Goal: Task Accomplishment & Management: Manage account settings

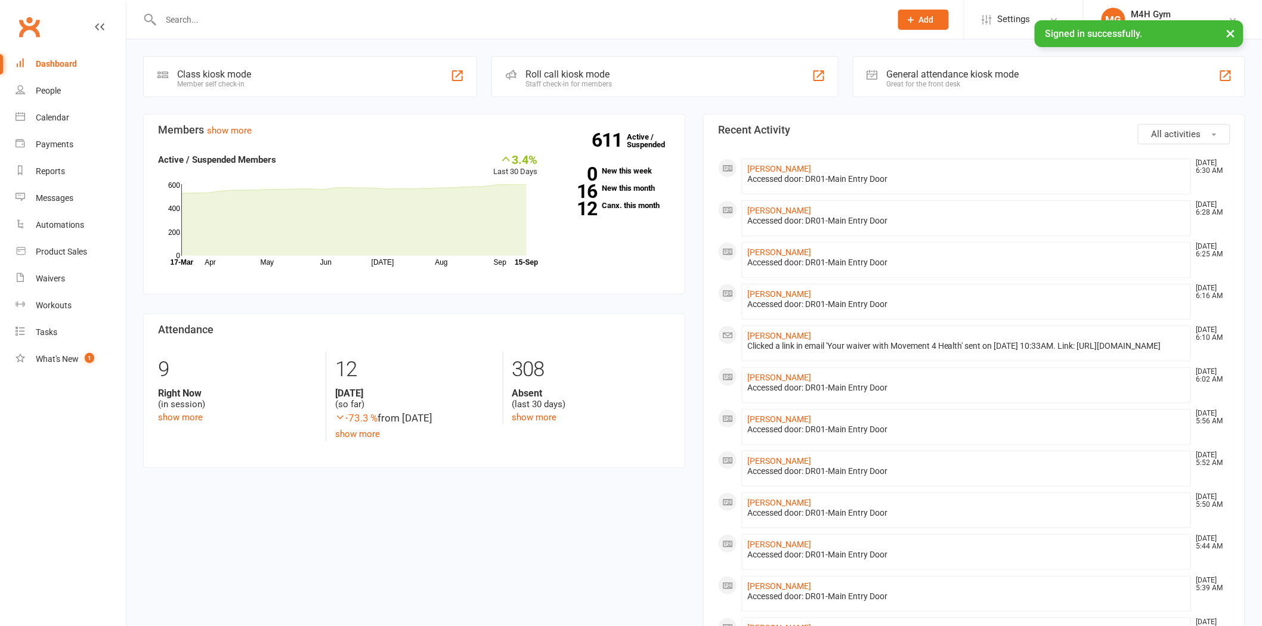
click at [206, 26] on input "text" at bounding box center [519, 19] width 725 height 17
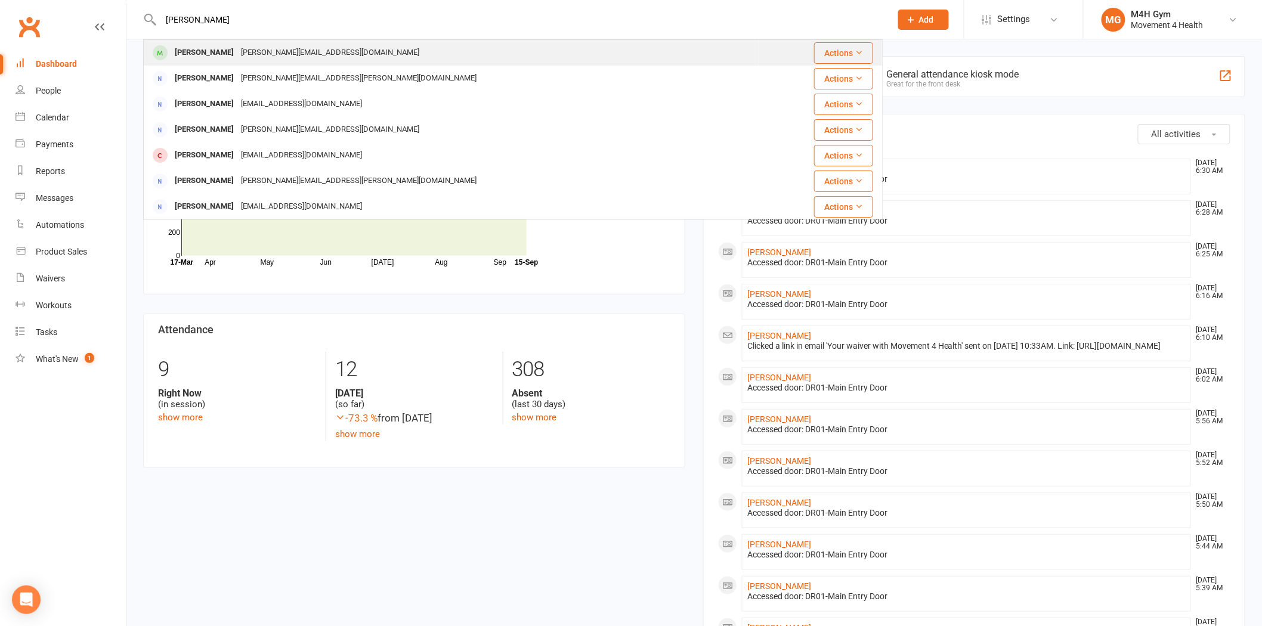
type input "emily van"
click at [274, 51] on div "emily.penglis@gmail.com" at bounding box center [330, 52] width 186 height 17
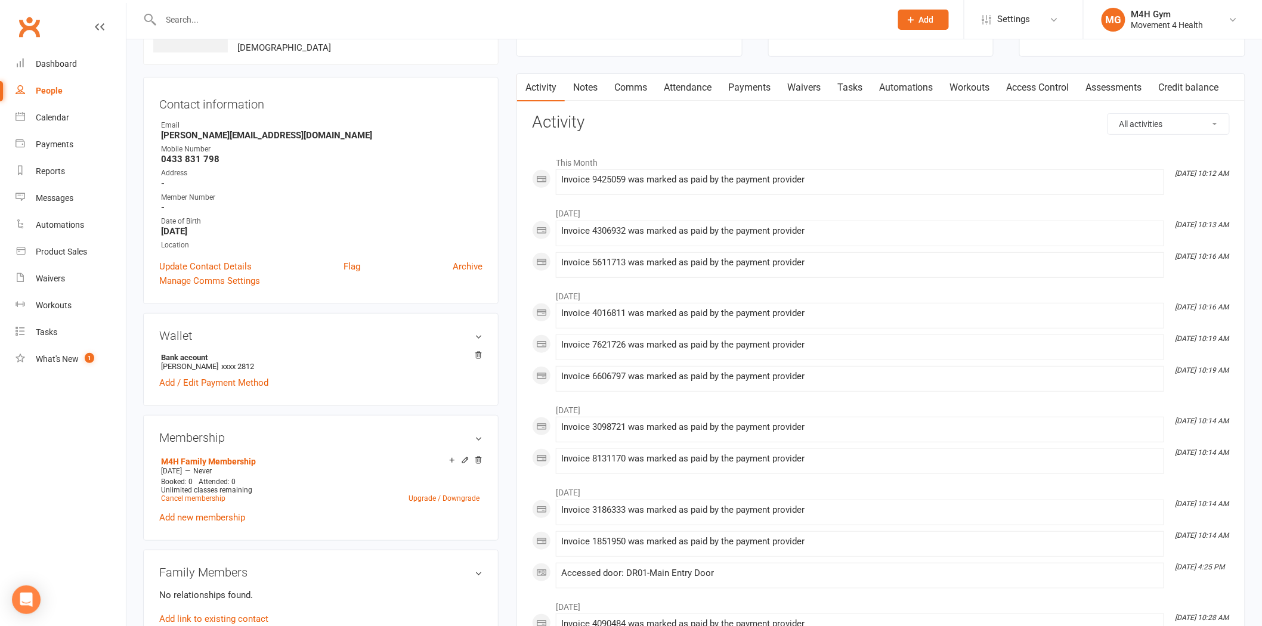
scroll to position [66, 0]
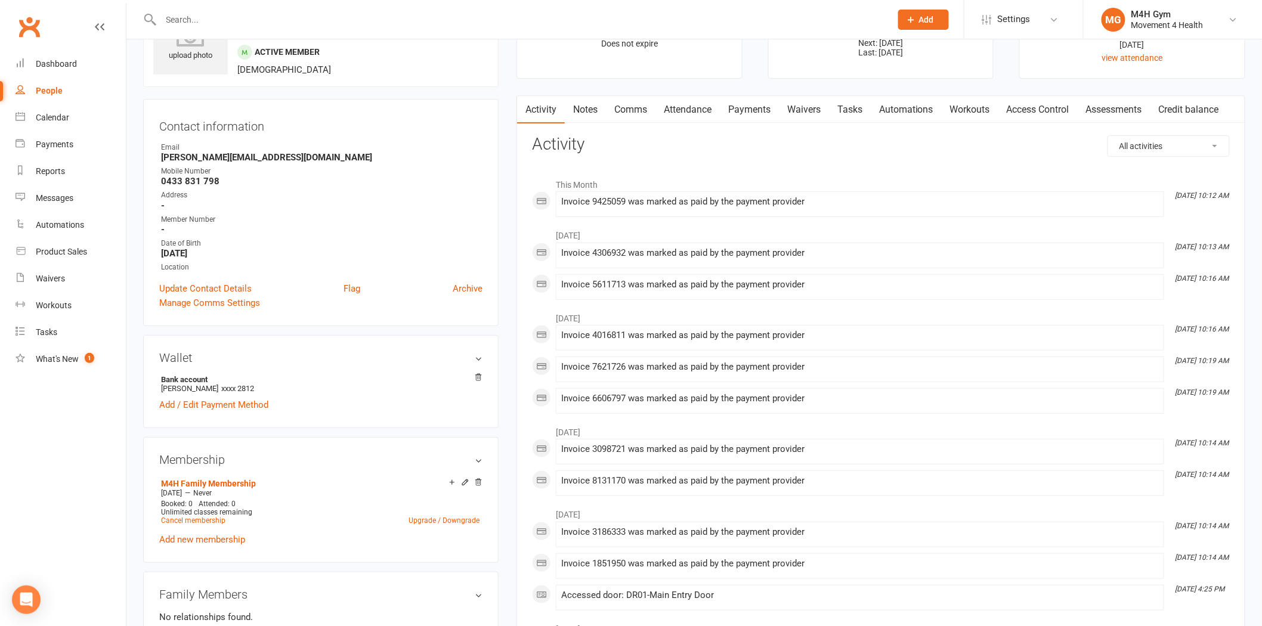
click at [1073, 106] on link "Access Control" at bounding box center [1038, 109] width 79 height 27
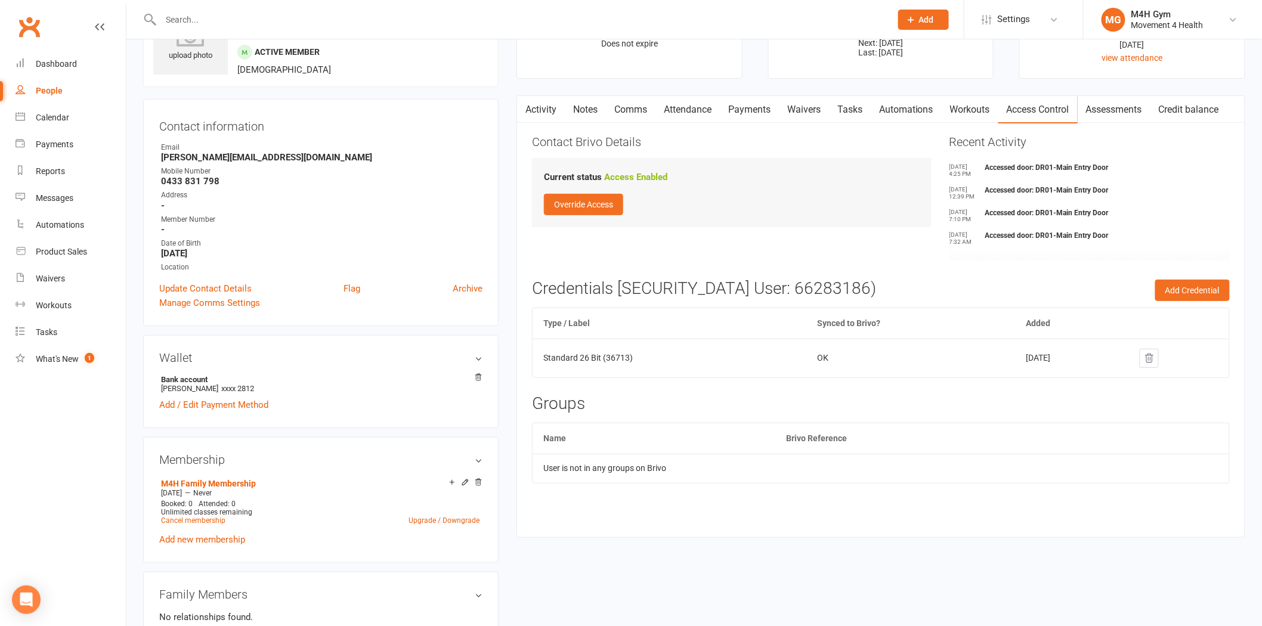
click at [779, 110] on link "Payments" at bounding box center [749, 109] width 59 height 27
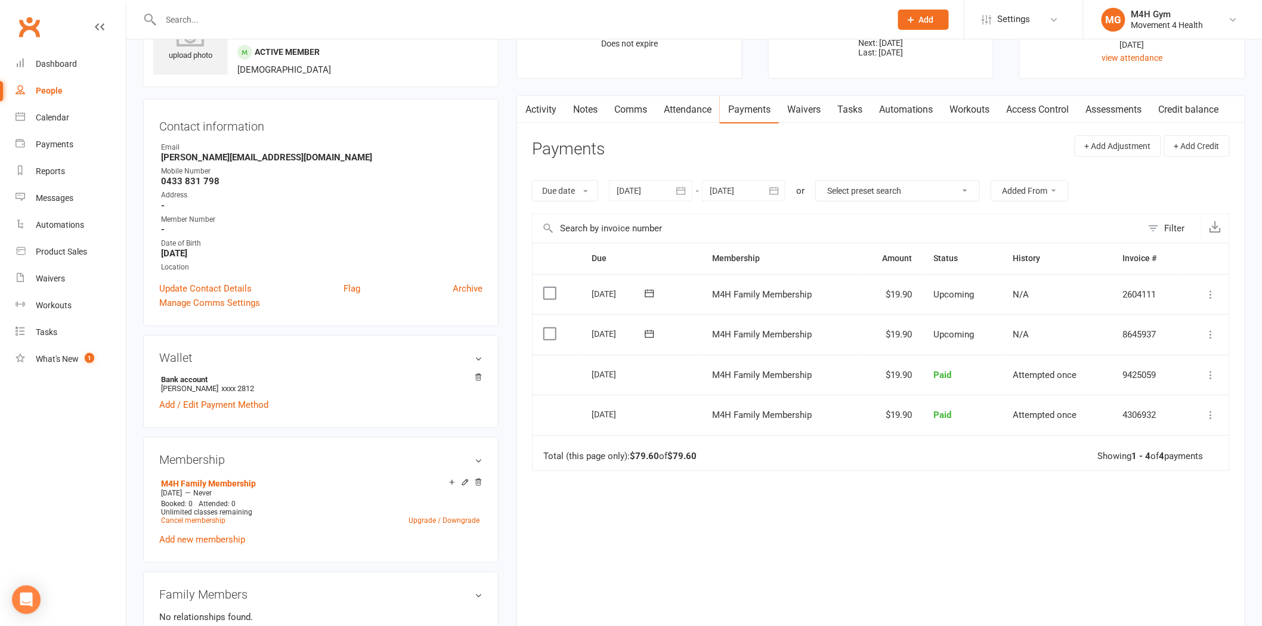
click at [592, 25] on input "text" at bounding box center [519, 19] width 725 height 17
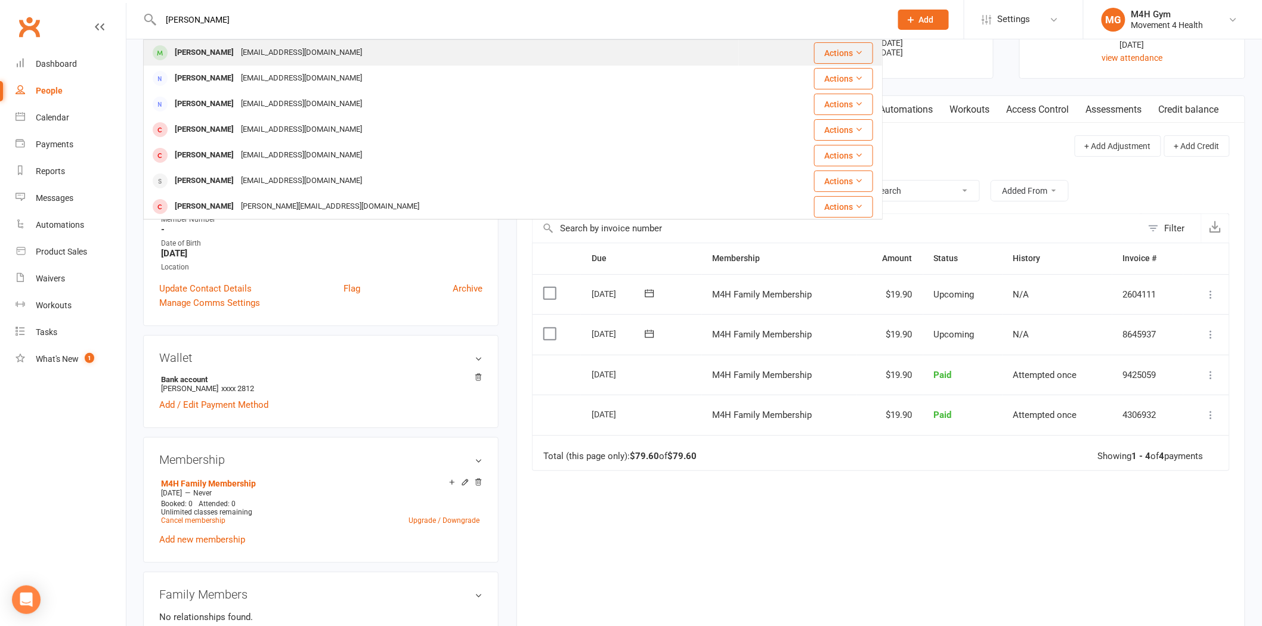
type input "chris pond"
click at [283, 48] on div "chrispond@bigpond.com" at bounding box center [301, 52] width 128 height 17
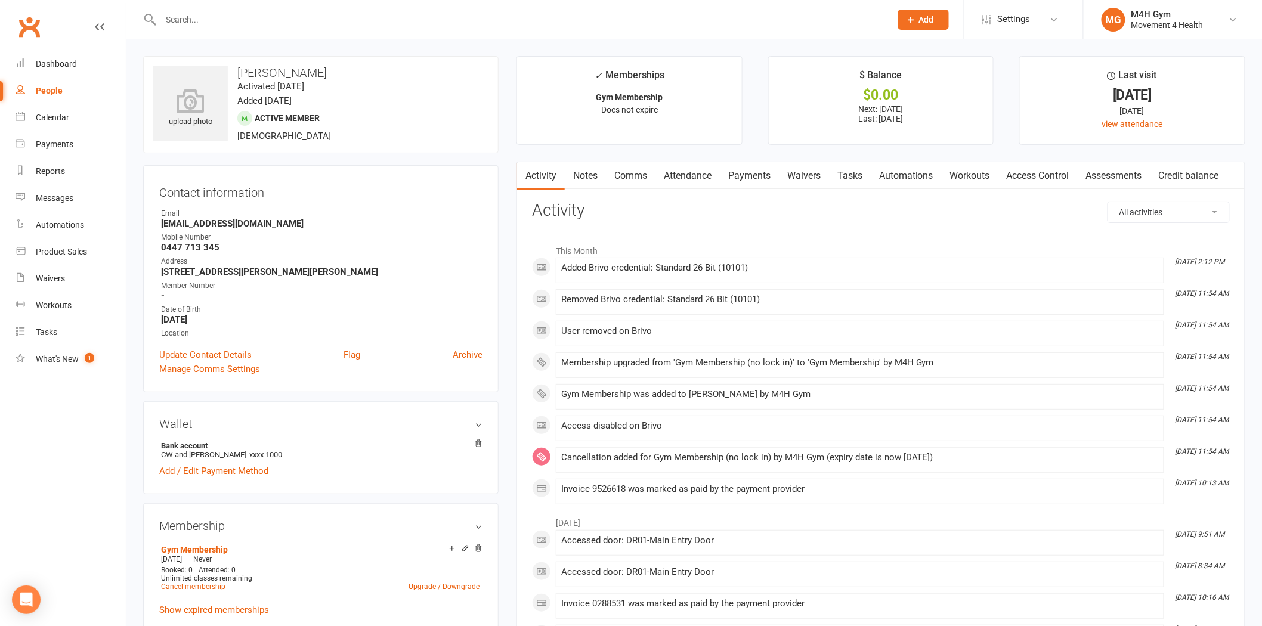
click at [1031, 183] on link "Access Control" at bounding box center [1038, 175] width 79 height 27
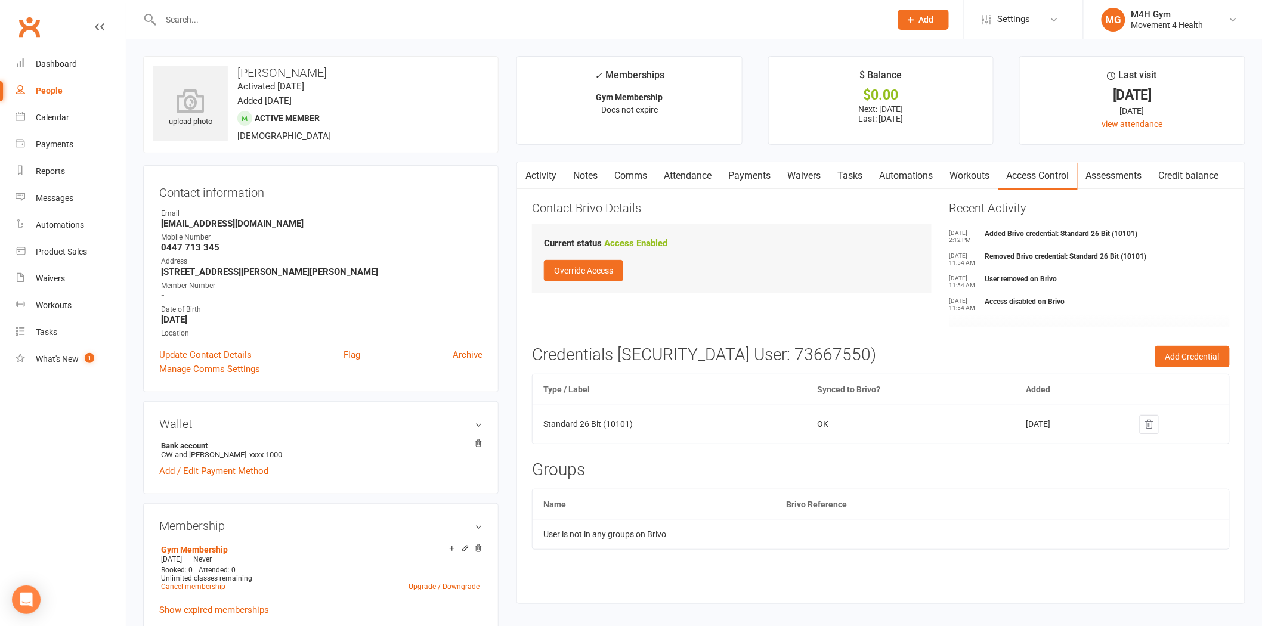
click at [1153, 419] on icon at bounding box center [1149, 424] width 11 height 11
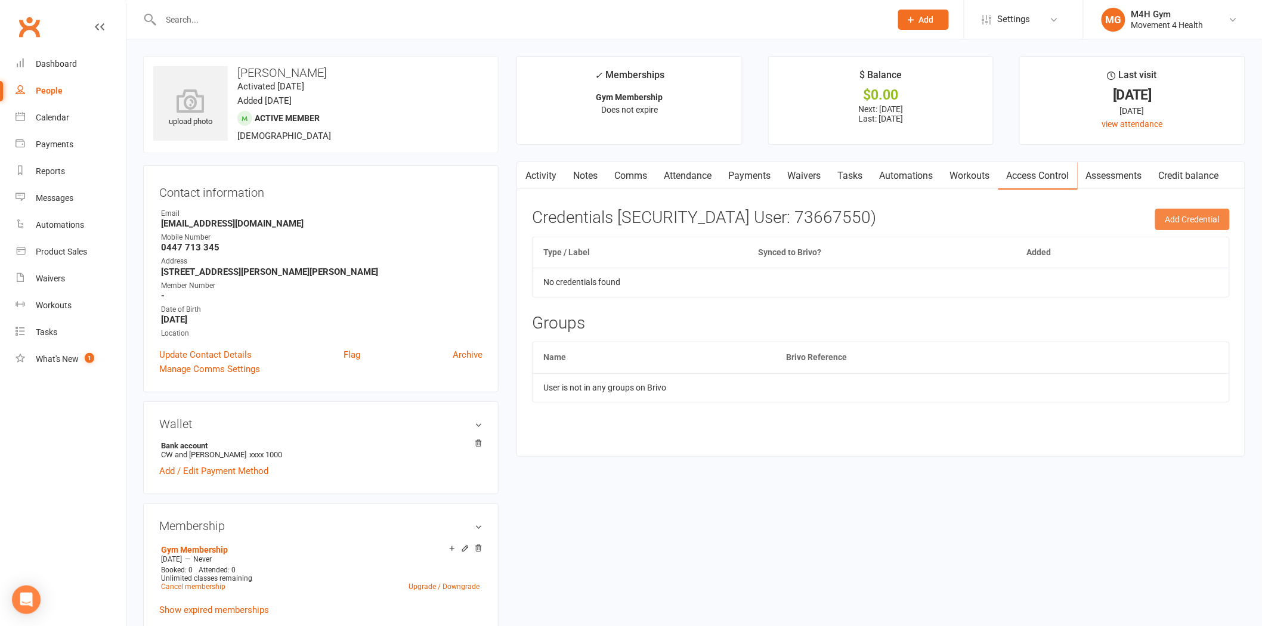
click at [1200, 221] on button "Add Credential" at bounding box center [1193, 219] width 75 height 21
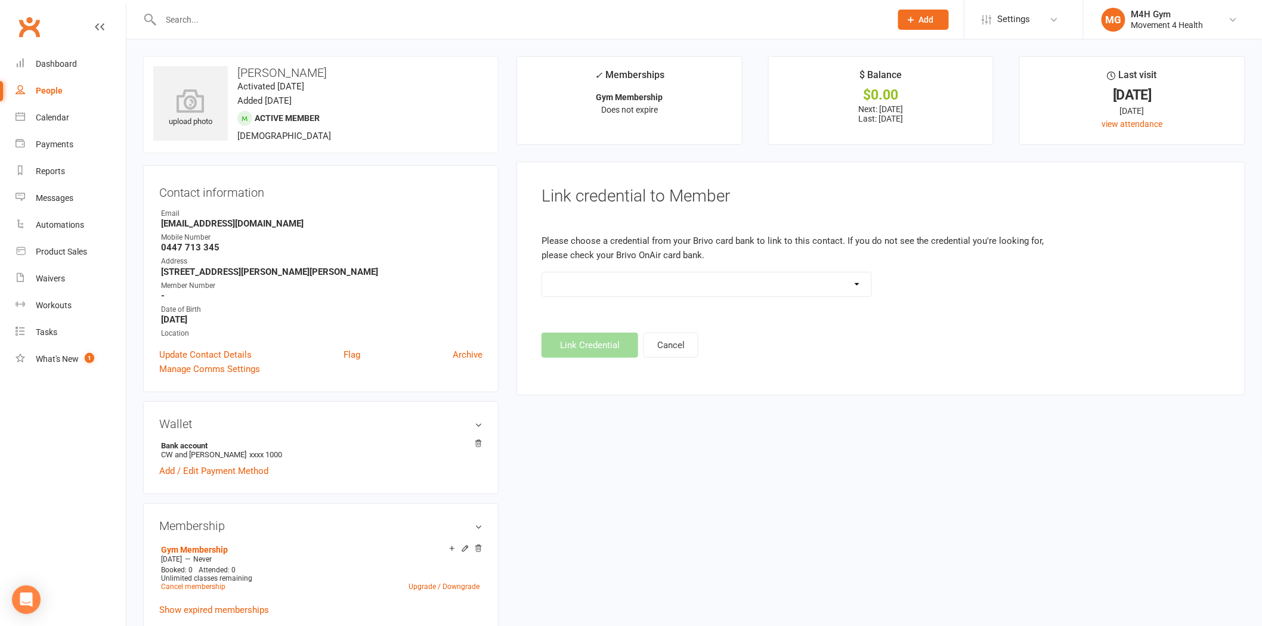
click at [664, 286] on select "Standard 26 Bit (03461) Standard 26 Bit (101) Standard 26 Bit (10102) - already…" at bounding box center [706, 285] width 329 height 24
click at [236, 24] on input "text" at bounding box center [519, 19] width 725 height 17
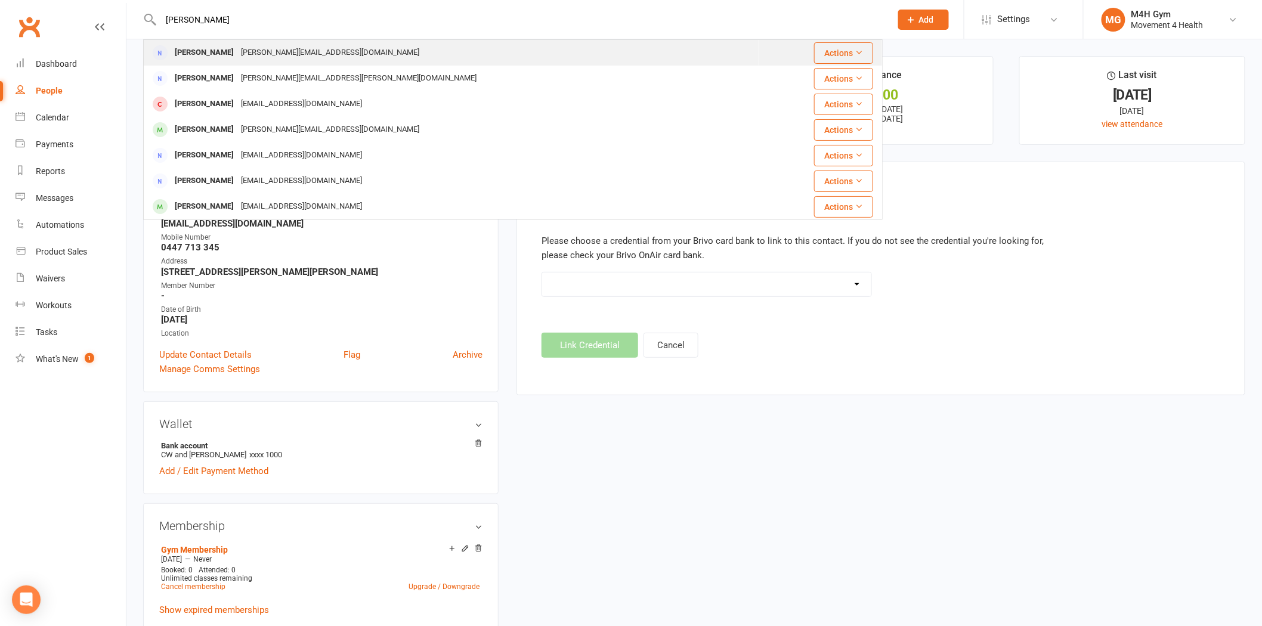
type input "emily pe"
click at [240, 50] on div "emily.penglis@gmail.com" at bounding box center [330, 52] width 186 height 17
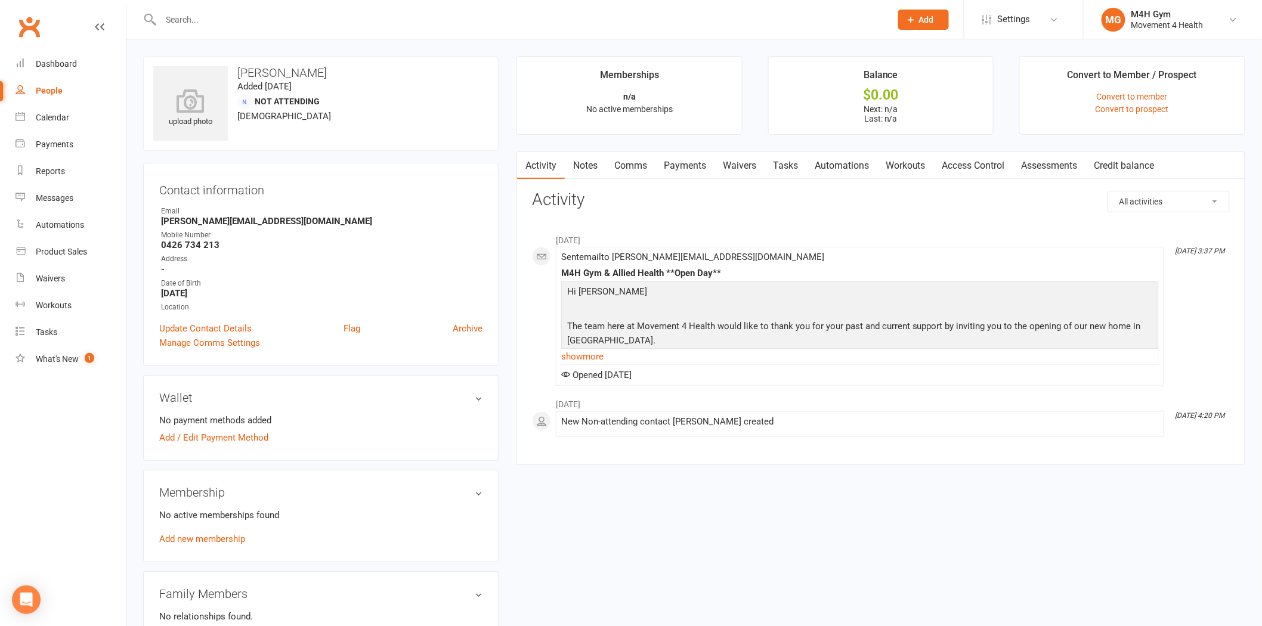
click at [199, 25] on input "text" at bounding box center [519, 19] width 725 height 17
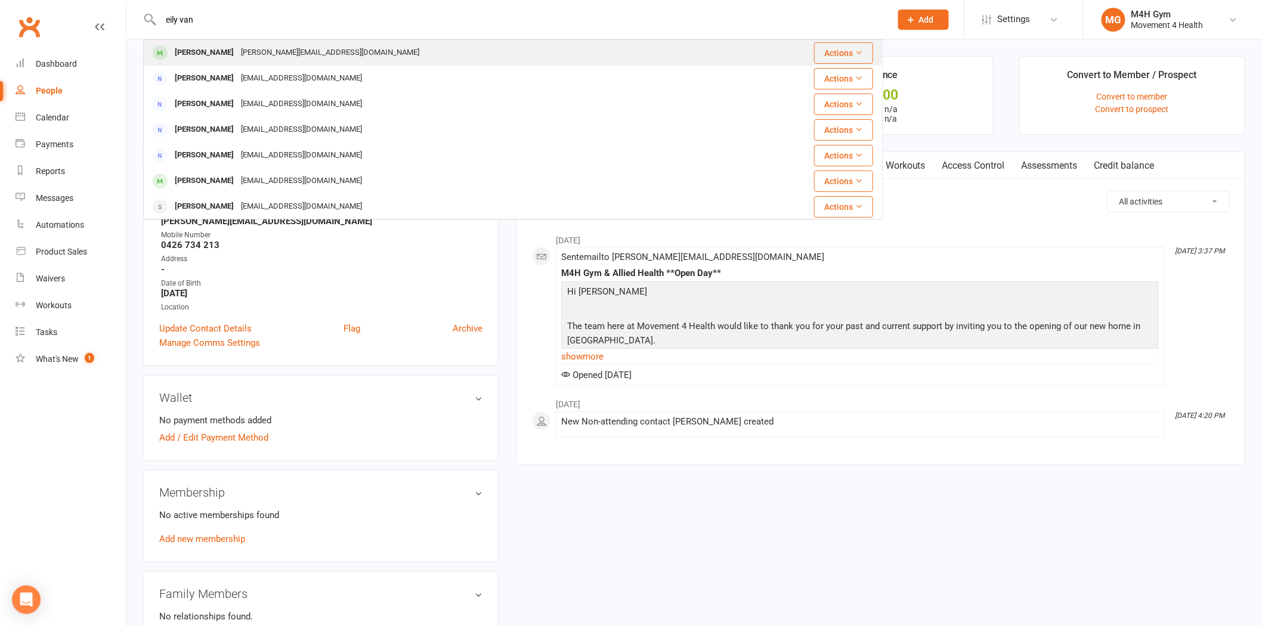
type input "eily van"
click at [237, 60] on div "Emily Van Der Merwe" at bounding box center [204, 52] width 66 height 17
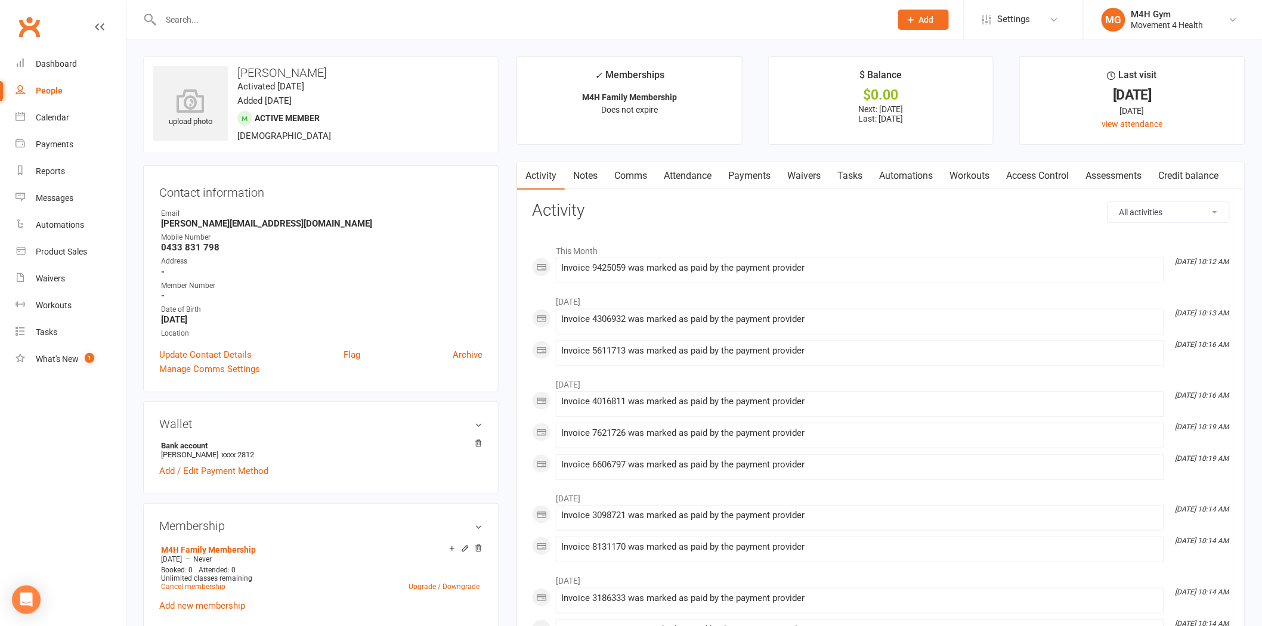
click at [580, 174] on link "Notes" at bounding box center [585, 175] width 41 height 27
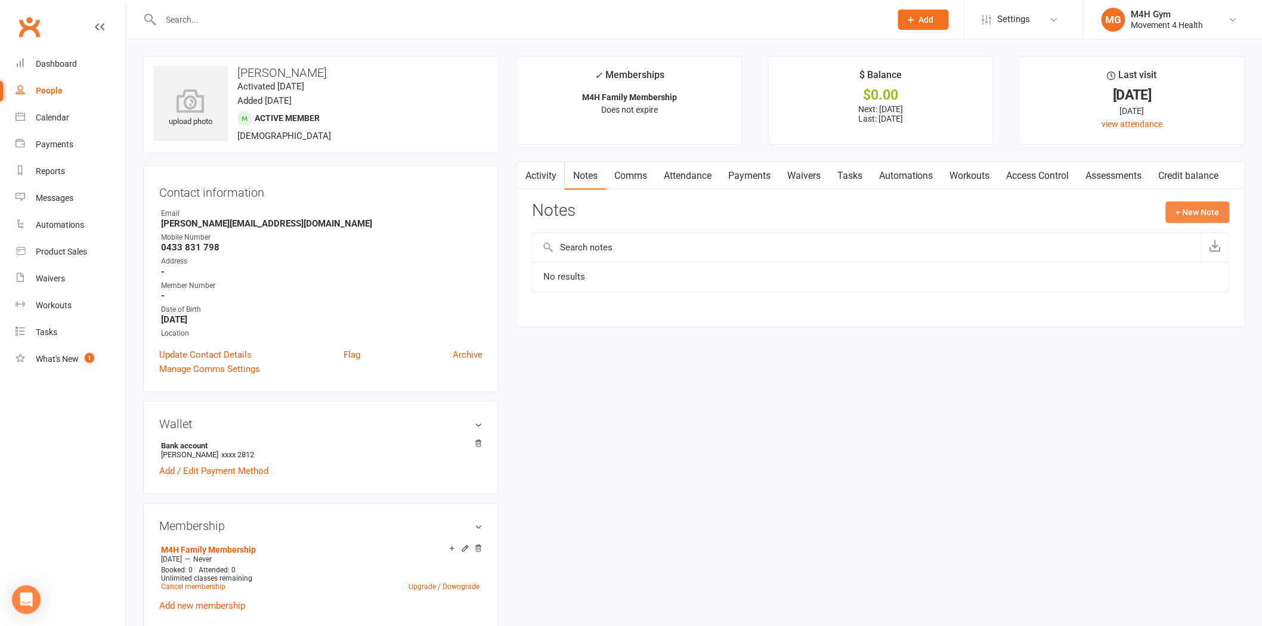
click at [1212, 206] on button "+ New Note" at bounding box center [1198, 212] width 64 height 21
click at [579, 313] on textarea at bounding box center [881, 329] width 698 height 39
paste textarea "Good Morning Emily, Thank you, I have now closed off that invoice! Yeah you sur…"
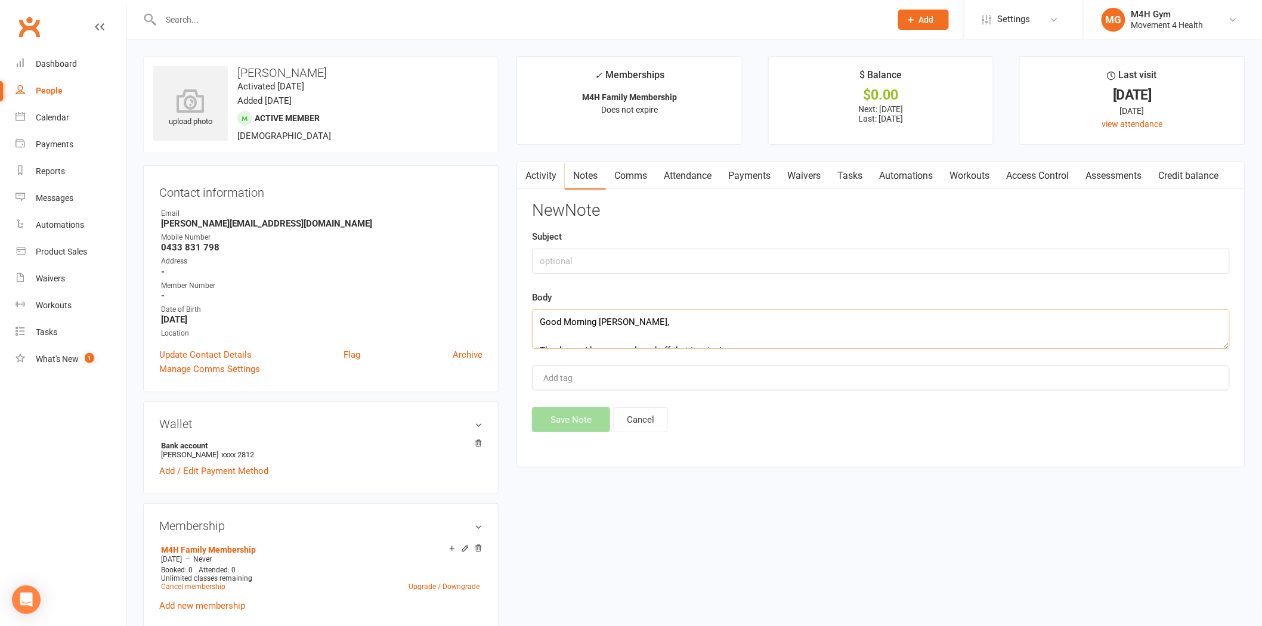
scroll to position [135, 0]
type textarea "Good Morning Emily, Thank you, I have now closed off that invoice! Yeah you sur…"
click at [665, 265] on input "text" at bounding box center [881, 261] width 698 height 25
paste input "Thank you so much, yes I’ll pop down and cancel it today."
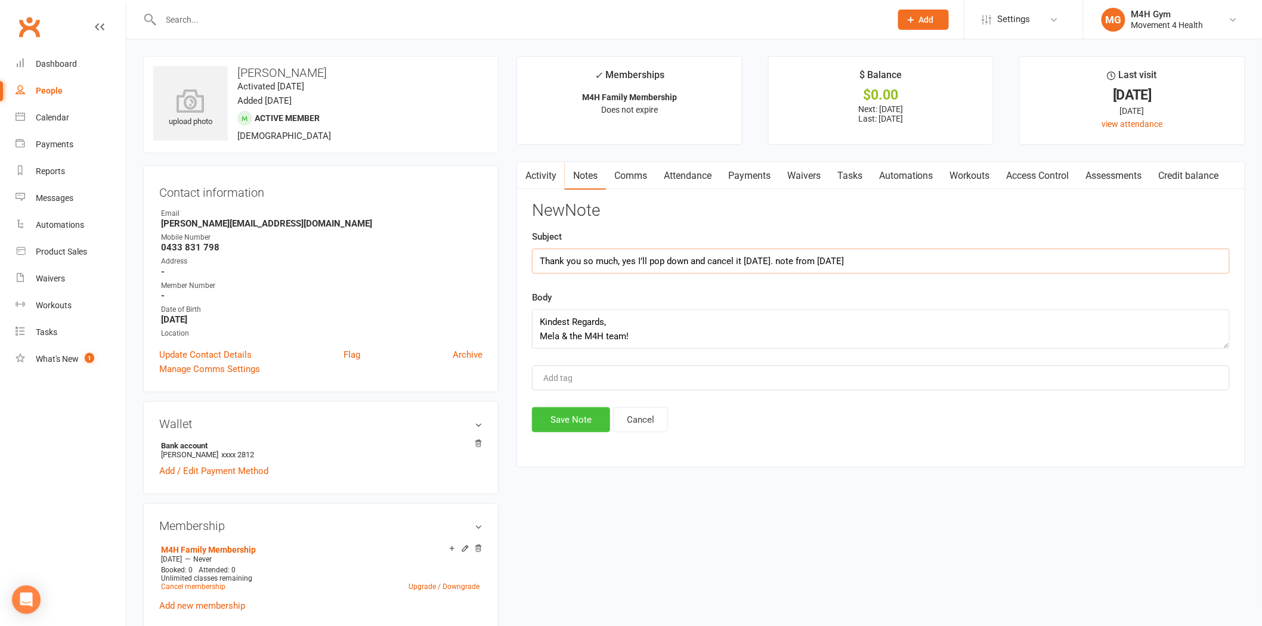
type input "Thank you so much, yes I’ll pop down and cancel it today. note from 15.09.25"
click at [595, 420] on button "Save Note" at bounding box center [571, 419] width 78 height 25
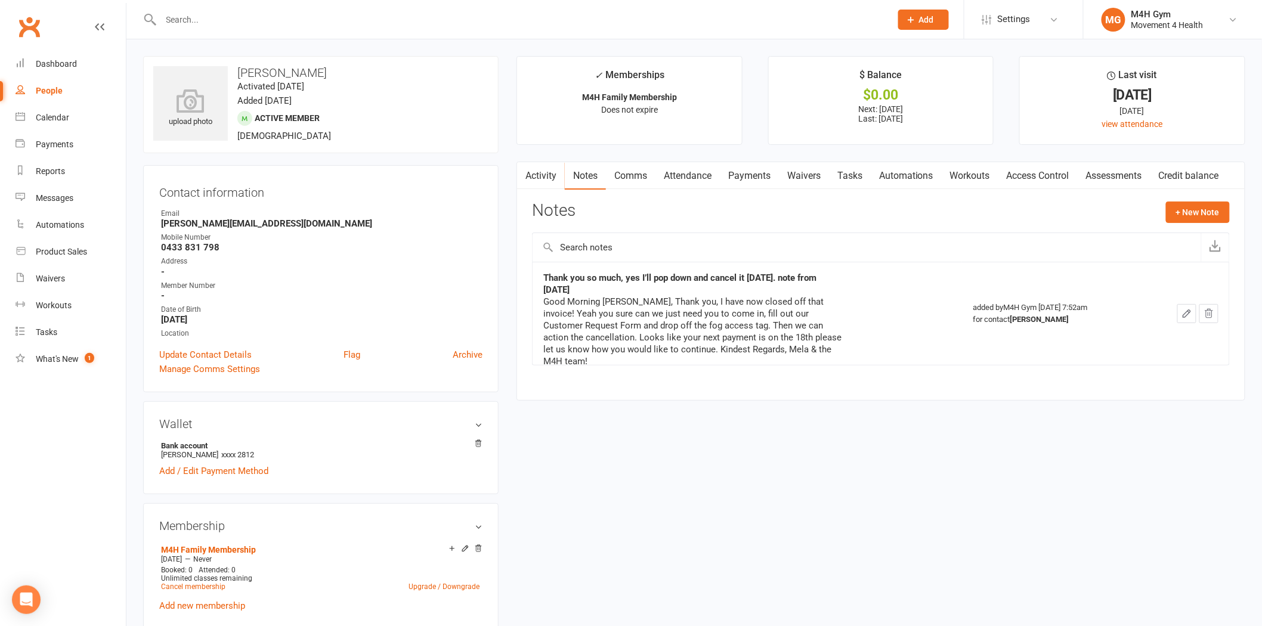
click at [460, 22] on input "text" at bounding box center [519, 19] width 725 height 17
paste input "Tony Bennett"
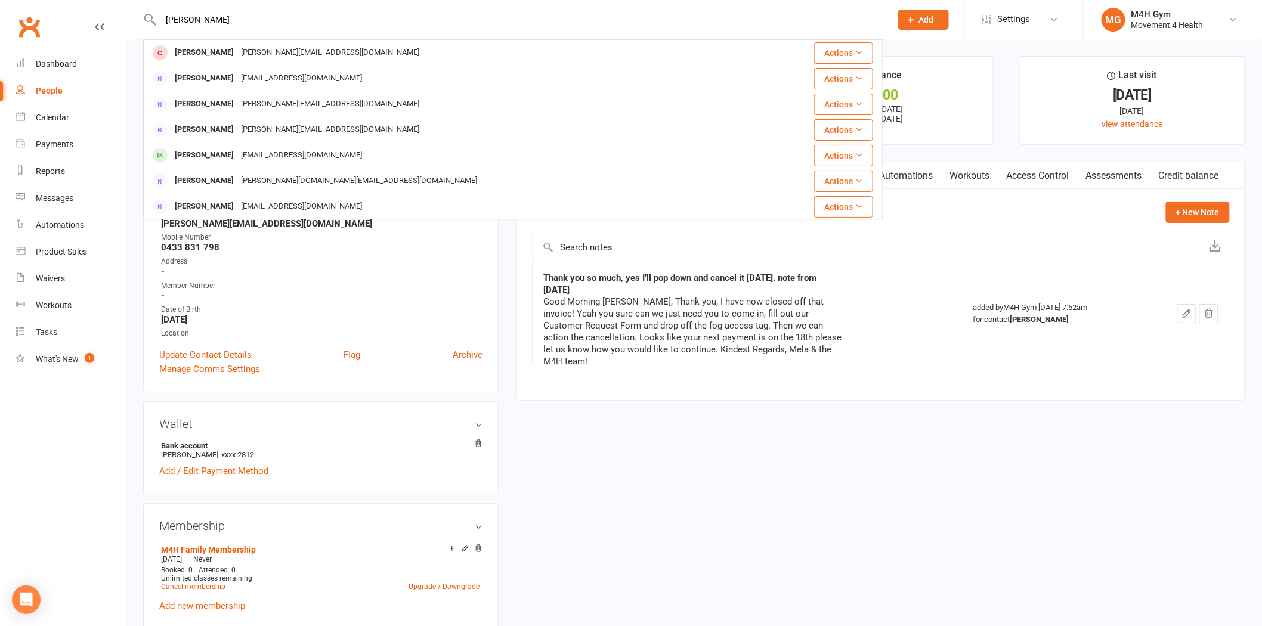
click at [265, 16] on input "Tony Bennett" at bounding box center [519, 19] width 725 height 17
paste input "[PERSON_NAME]"
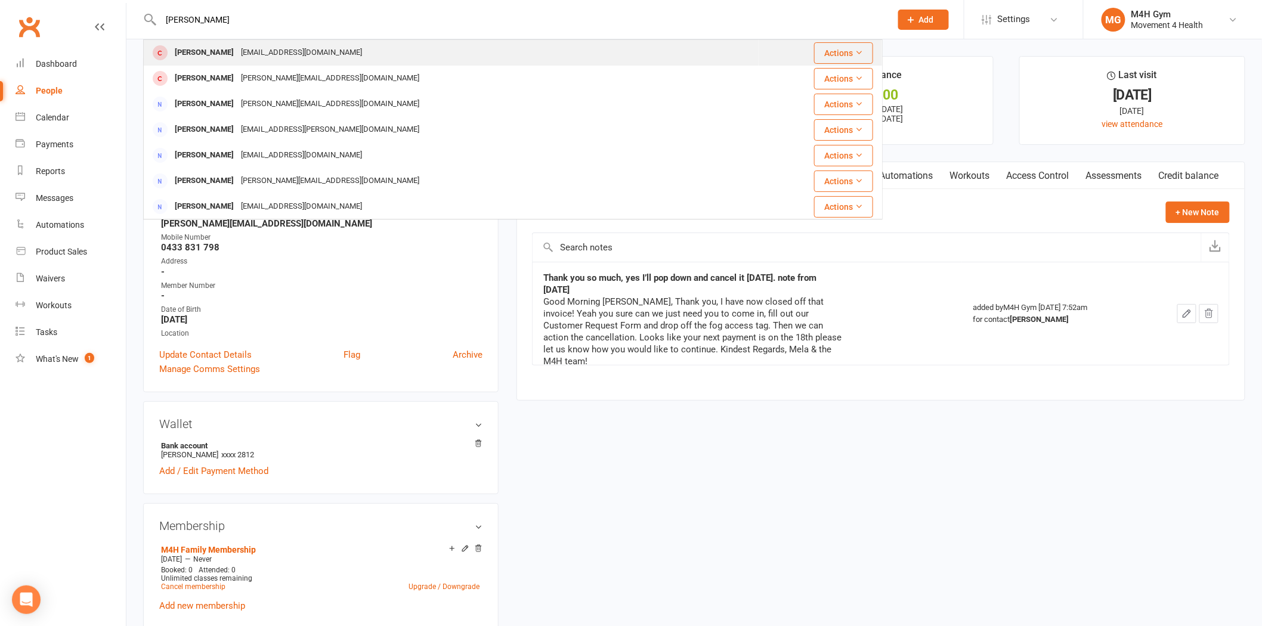
type input "[PERSON_NAME]"
click at [260, 44] on div "[EMAIL_ADDRESS][DOMAIN_NAME]" at bounding box center [301, 52] width 128 height 17
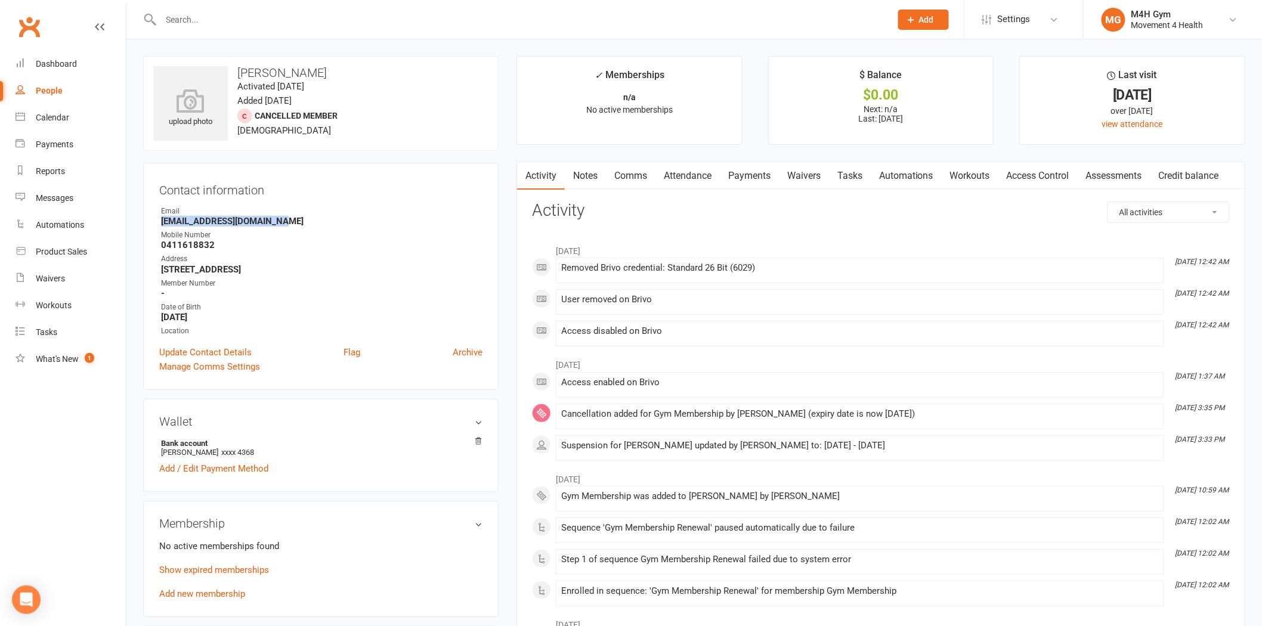
drag, startPoint x: 281, startPoint y: 221, endPoint x: 160, endPoint y: 227, distance: 121.3
click at [160, 227] on li "Email elisestonefield@gmail.com" at bounding box center [320, 216] width 323 height 21
copy strong "[EMAIL_ADDRESS][DOMAIN_NAME]"
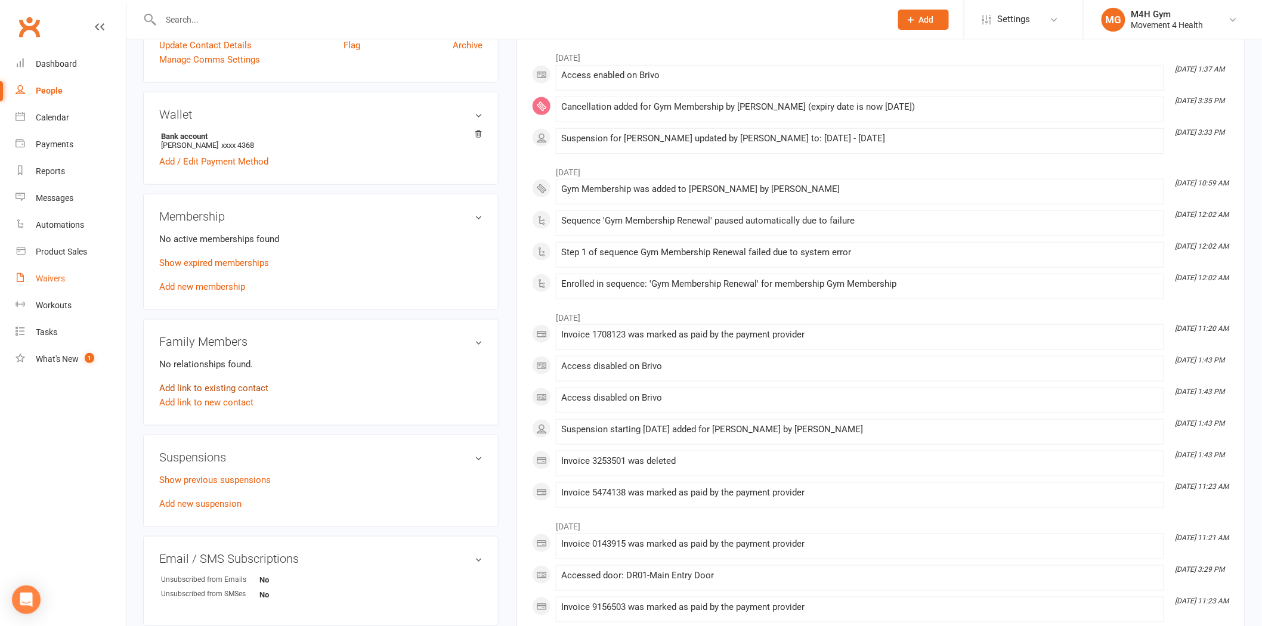
scroll to position [331, 0]
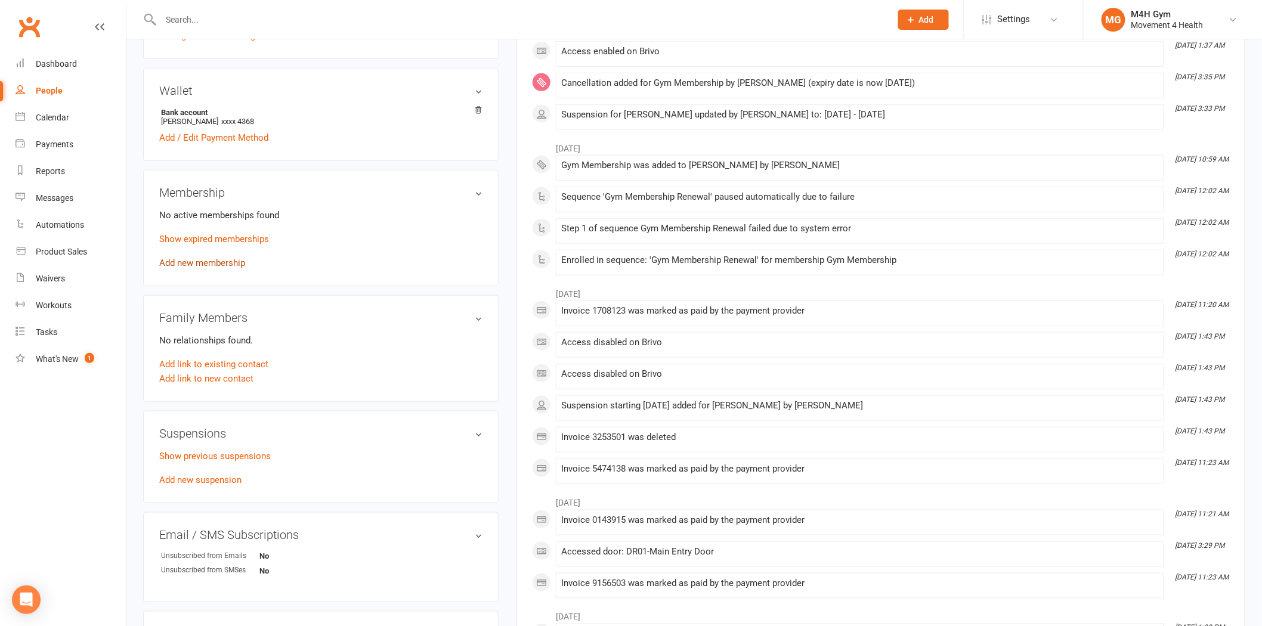
click at [207, 262] on link "Add new membership" at bounding box center [202, 263] width 86 height 11
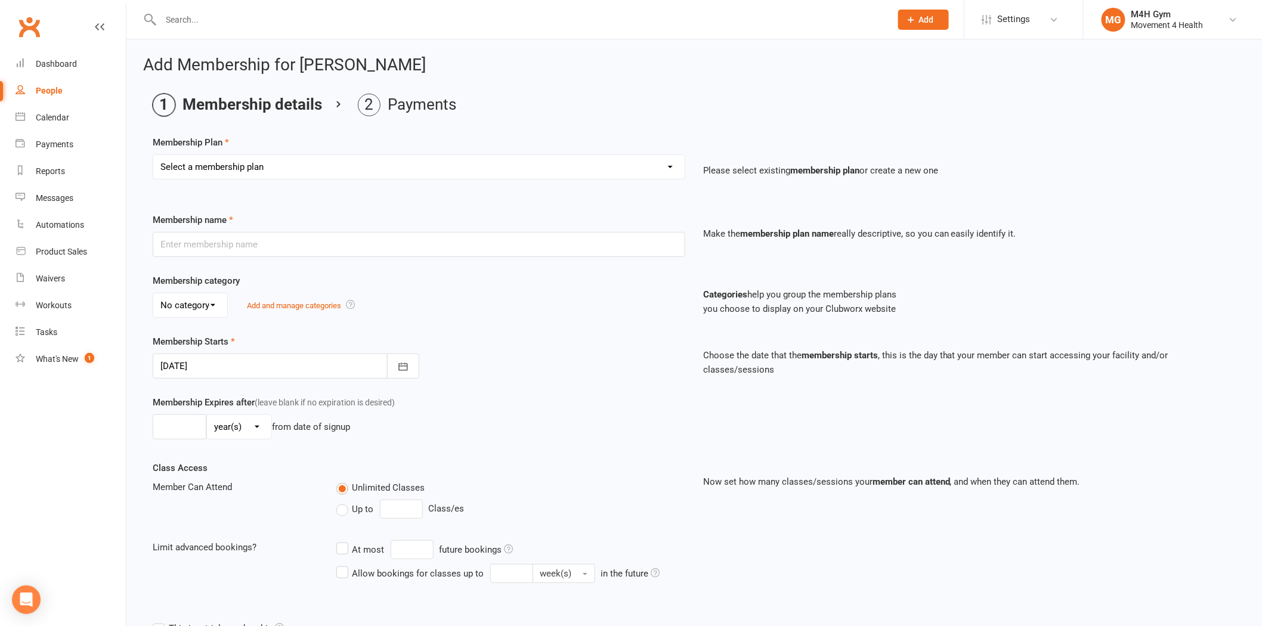
click at [258, 155] on div "Select a membership plan Create new Membership Plan Gym Membership Group Member…" at bounding box center [419, 167] width 533 height 25
click at [257, 170] on select "Select a membership plan Create new Membership Plan Gym Membership Group Member…" at bounding box center [419, 167] width 532 height 24
select select "4"
click at [153, 155] on select "Select a membership plan Create new Membership Plan Gym Membership Group Member…" at bounding box center [419, 167] width 532 height 24
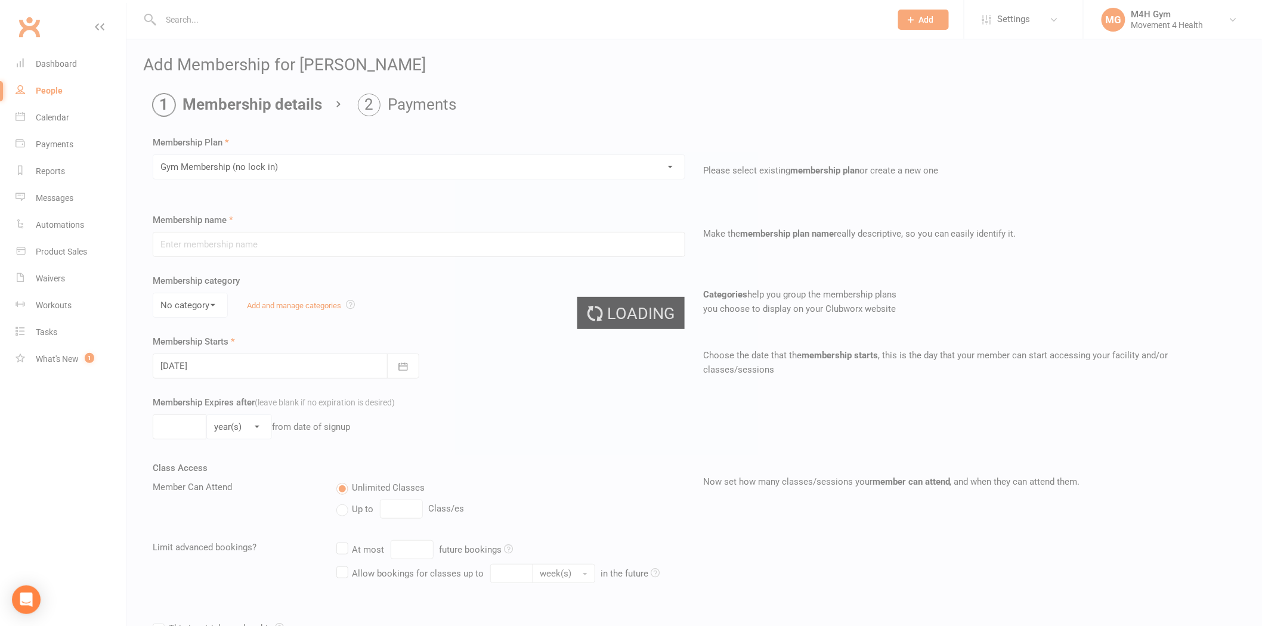
type input "Gym Membership (no lock in)"
select select "3"
type input "0"
select select "2"
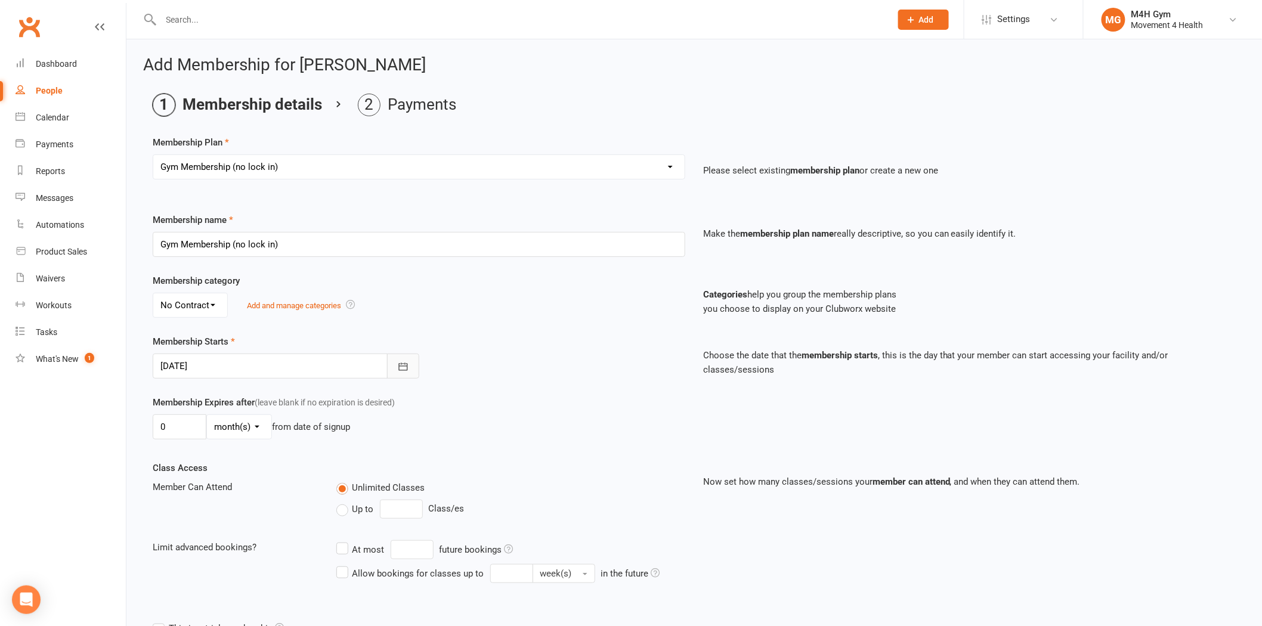
click at [397, 365] on icon "button" at bounding box center [403, 367] width 12 height 12
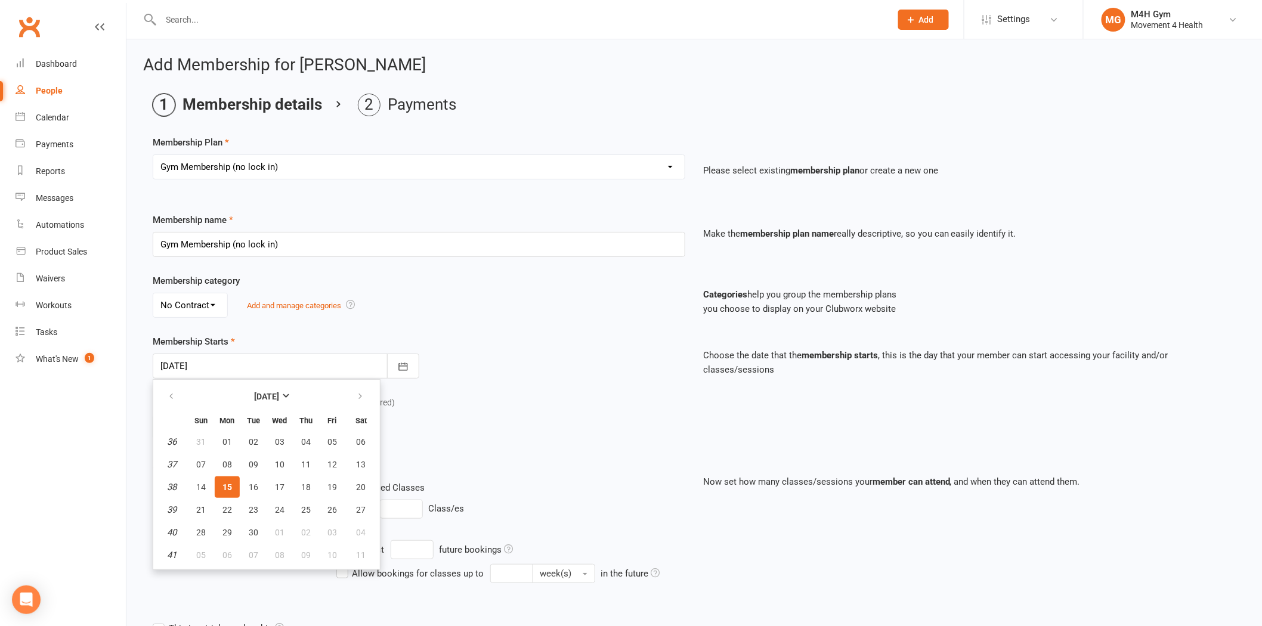
click at [230, 483] on span "15" at bounding box center [228, 488] width 10 height 10
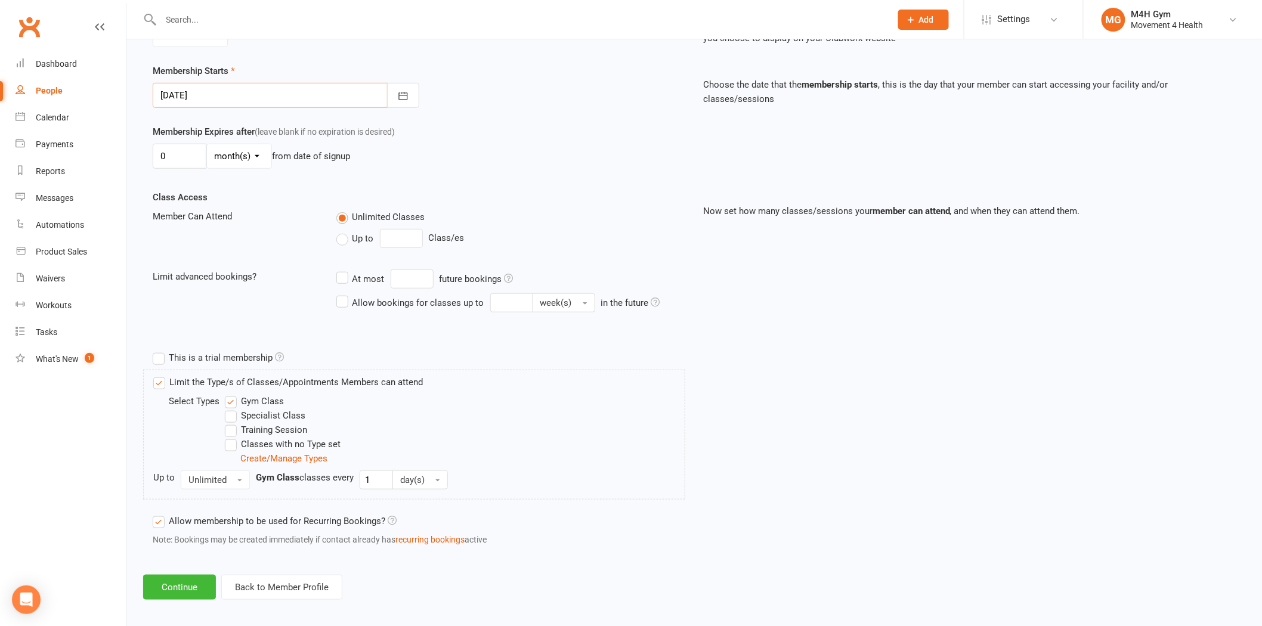
scroll to position [279, 0]
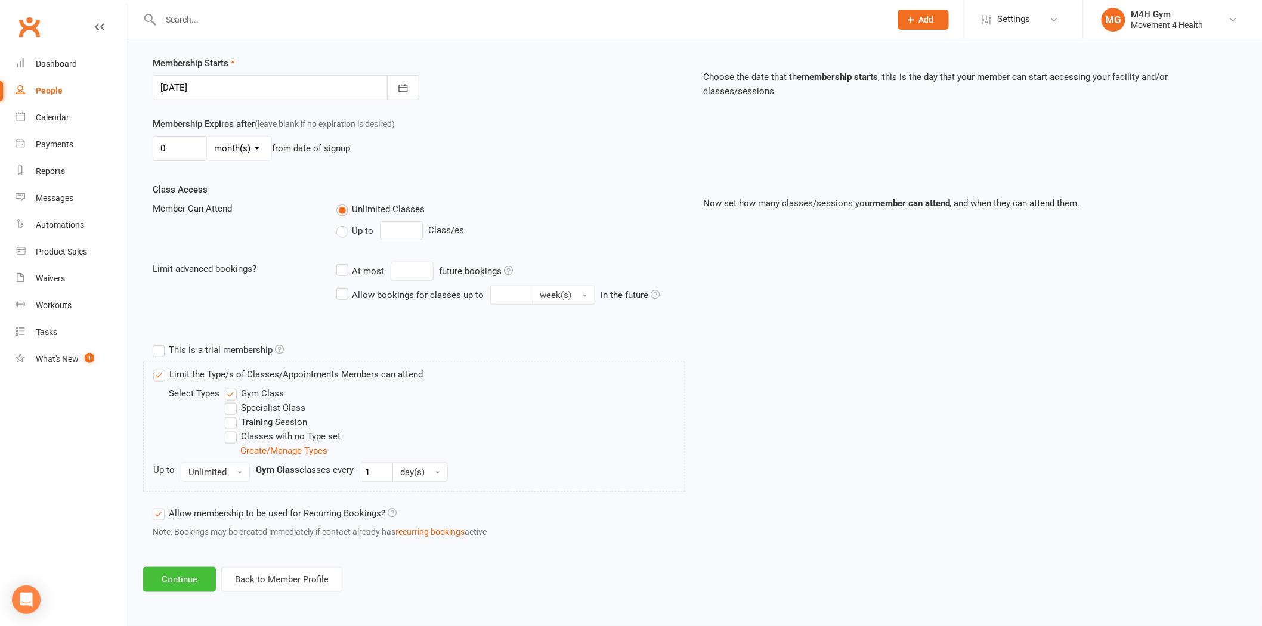
click at [192, 579] on button "Continue" at bounding box center [179, 579] width 73 height 25
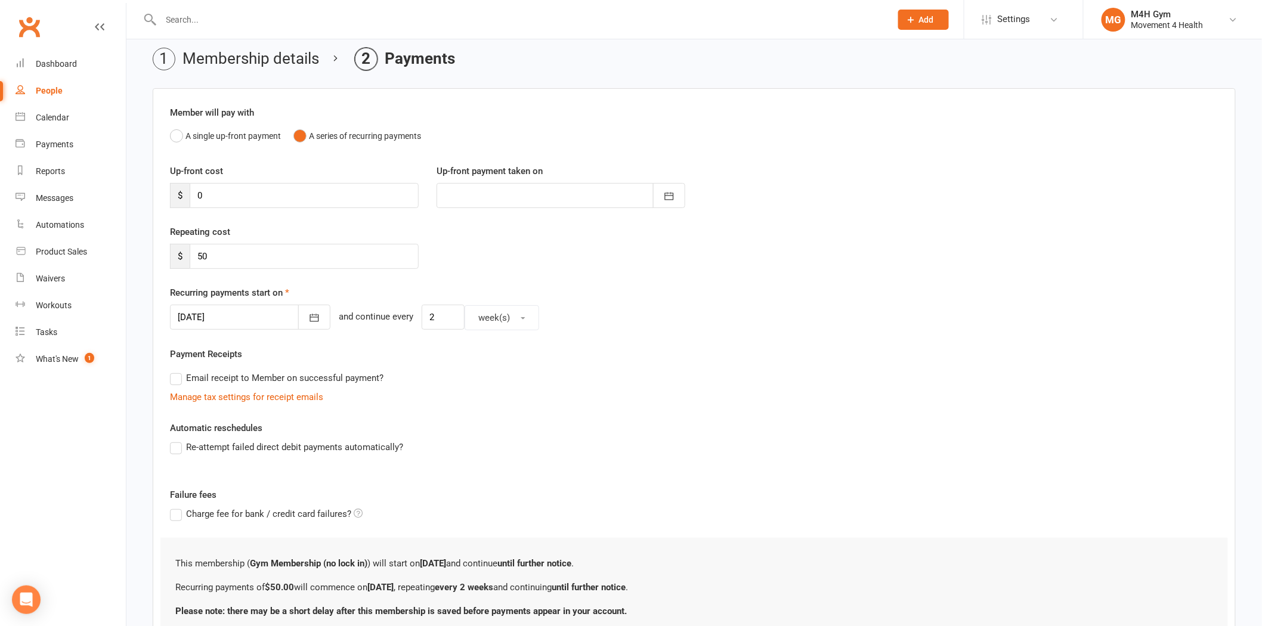
scroll to position [66, 0]
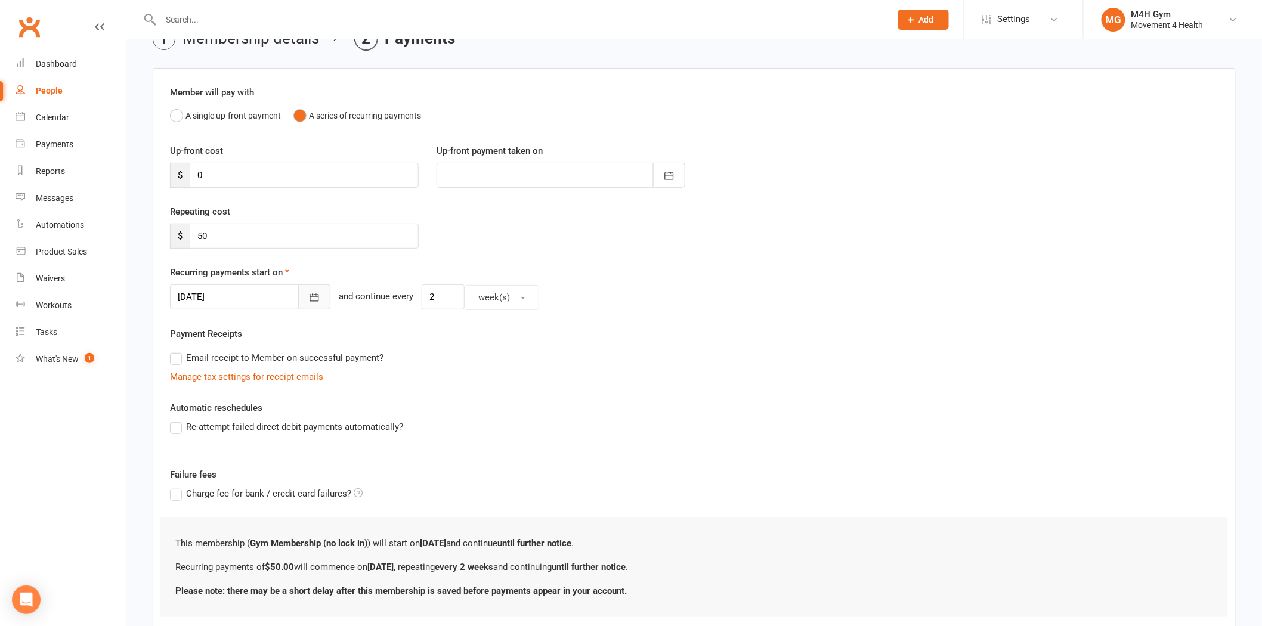
click at [308, 300] on icon "button" at bounding box center [314, 298] width 12 height 12
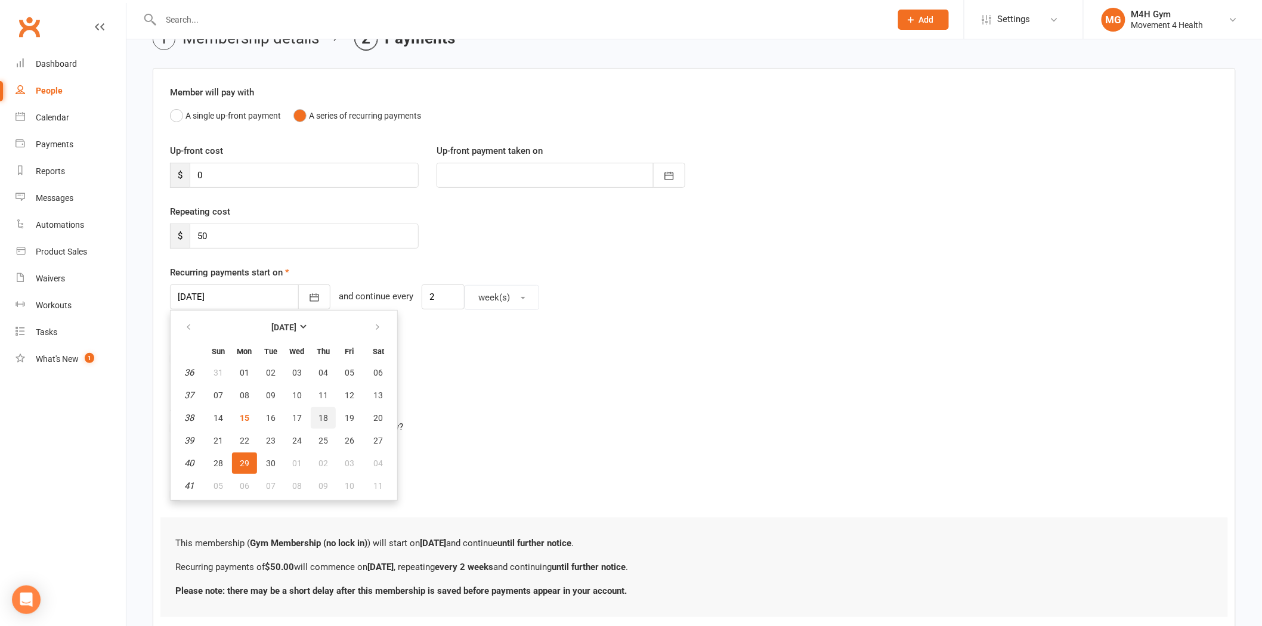
click at [319, 416] on span "18" at bounding box center [324, 418] width 10 height 10
type input "18 Sep 2025"
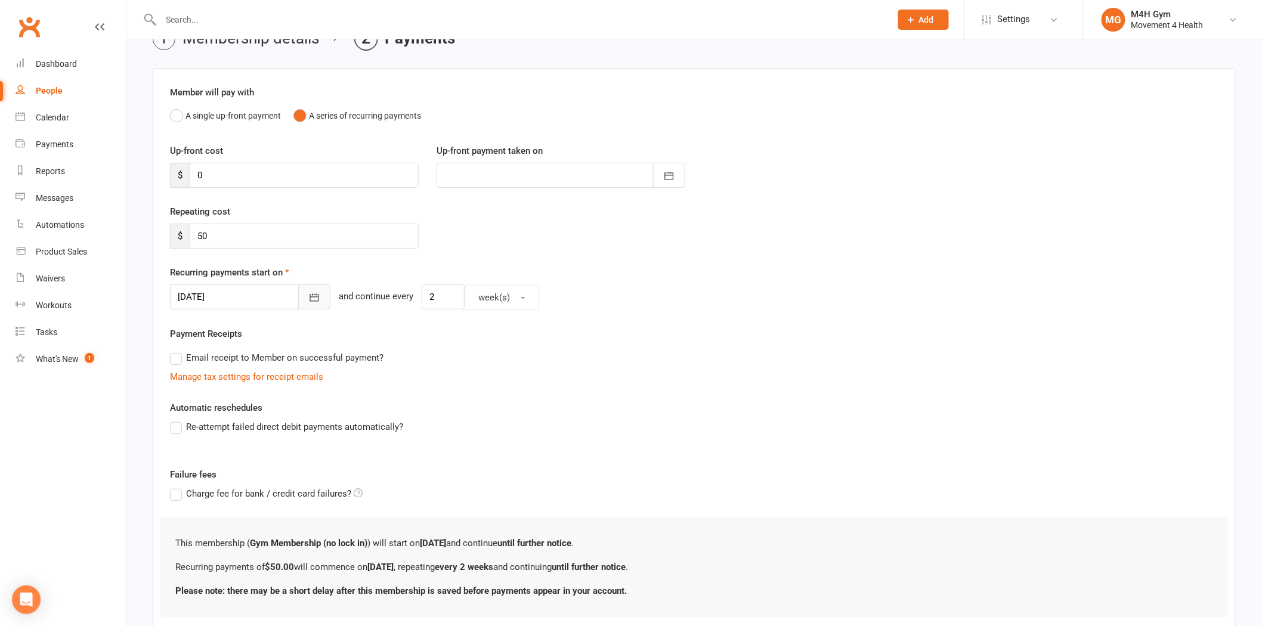
click at [308, 297] on icon "button" at bounding box center [314, 298] width 12 height 12
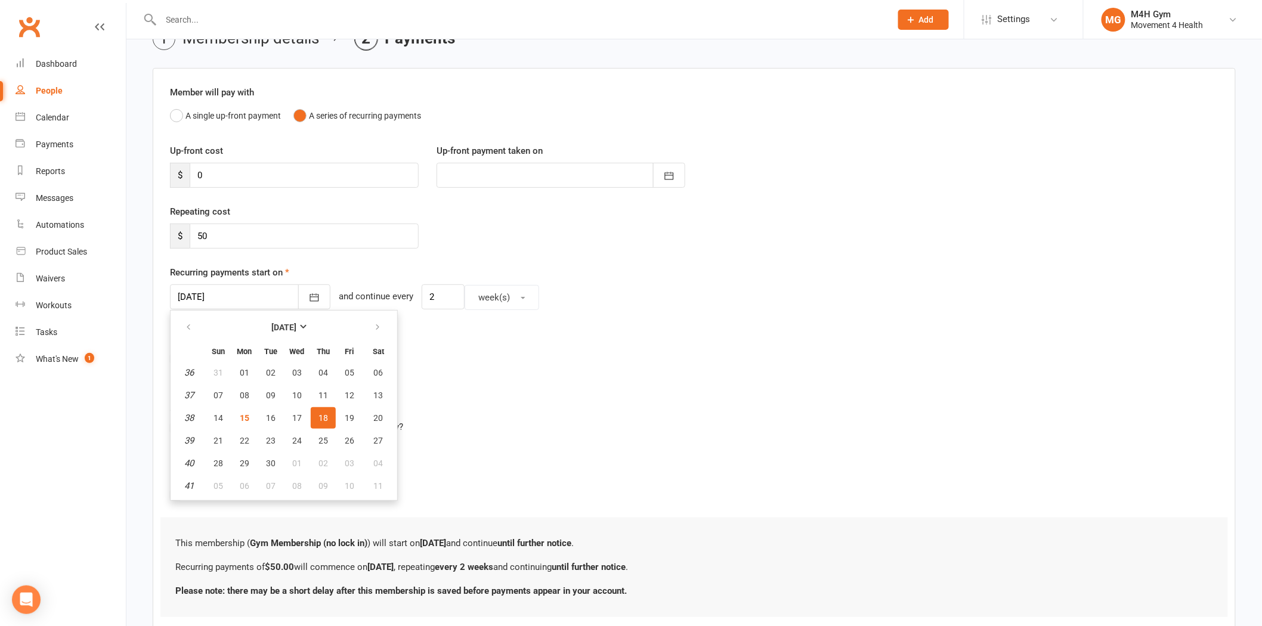
click at [319, 414] on span "18" at bounding box center [324, 418] width 10 height 10
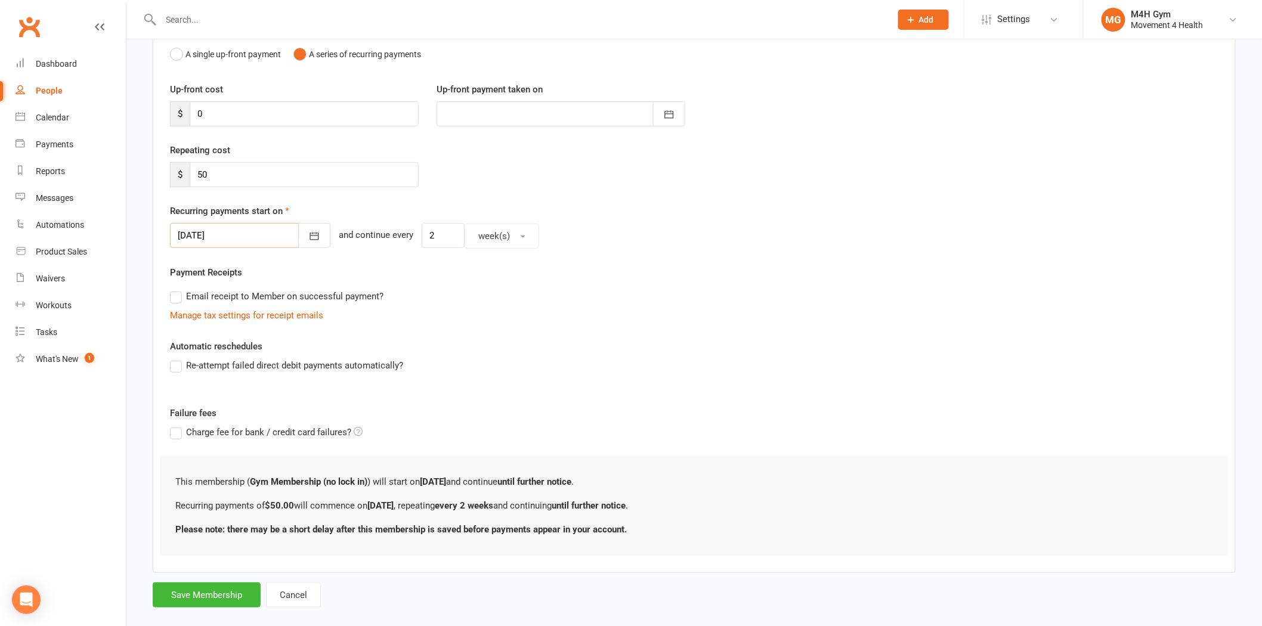
scroll to position [132, 0]
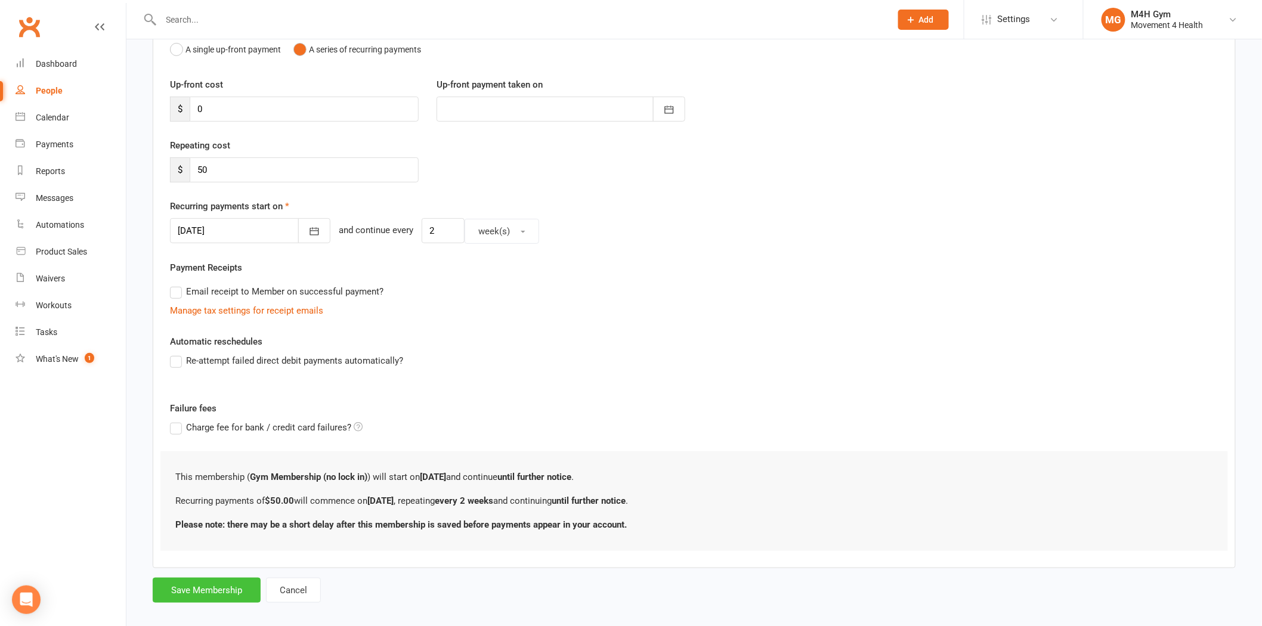
click at [230, 581] on button "Save Membership" at bounding box center [207, 590] width 108 height 25
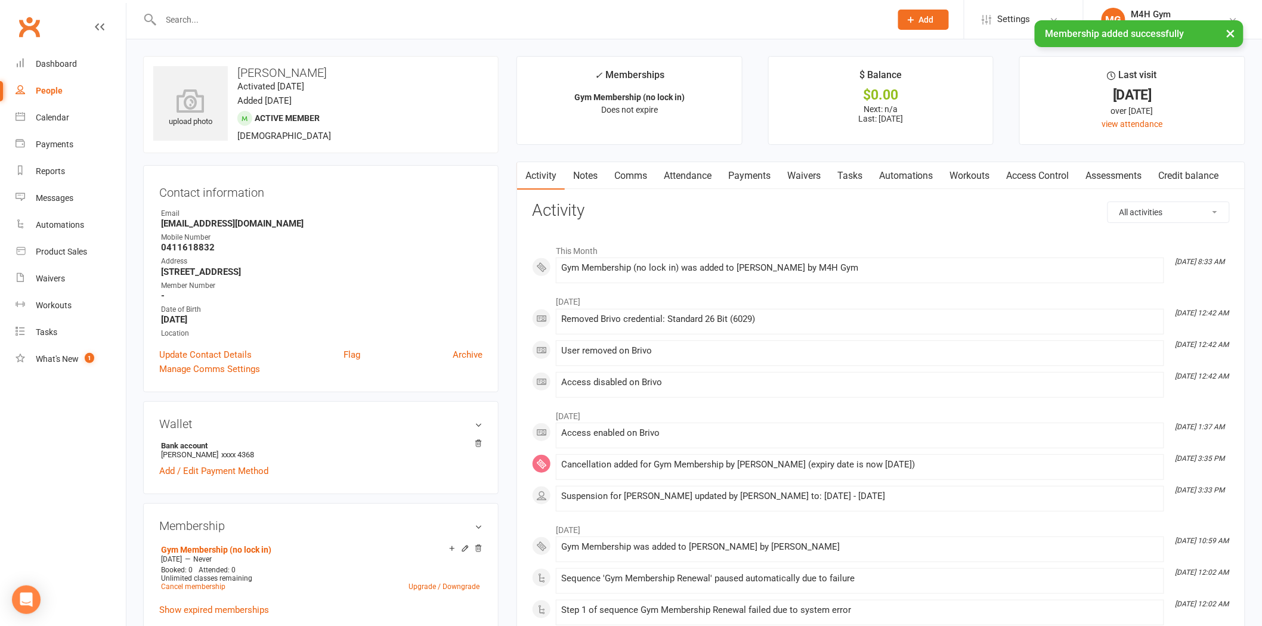
click at [756, 171] on link "Payments" at bounding box center [749, 175] width 59 height 27
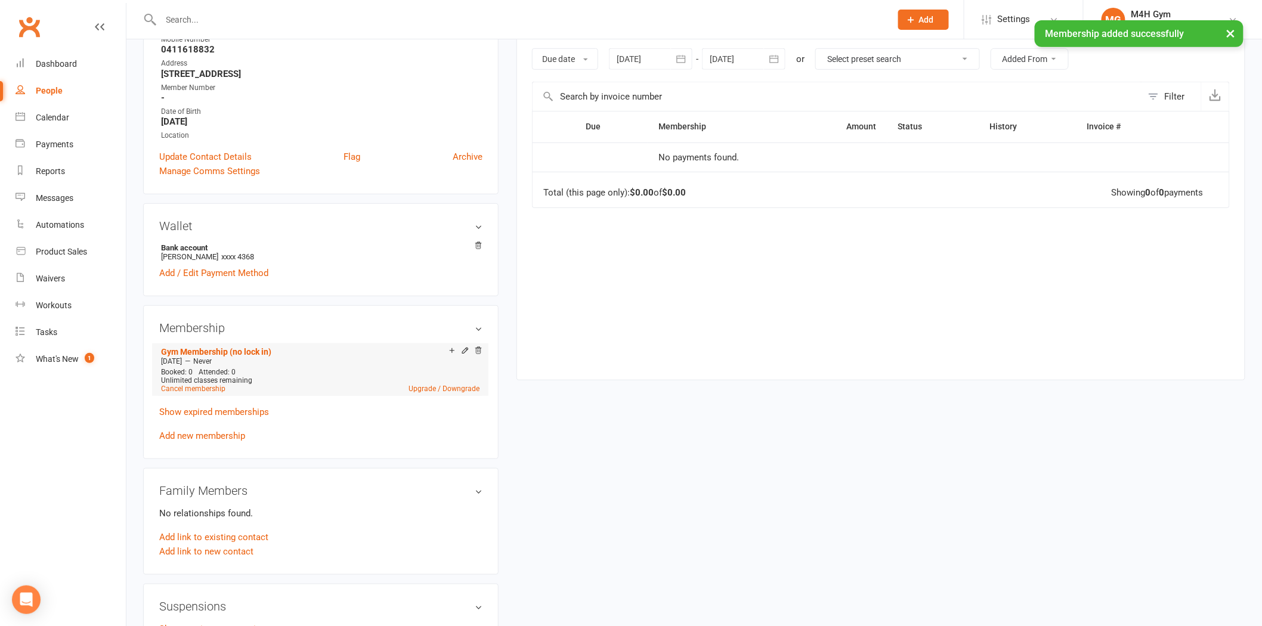
scroll to position [199, 0]
click at [733, 58] on div at bounding box center [744, 58] width 84 height 21
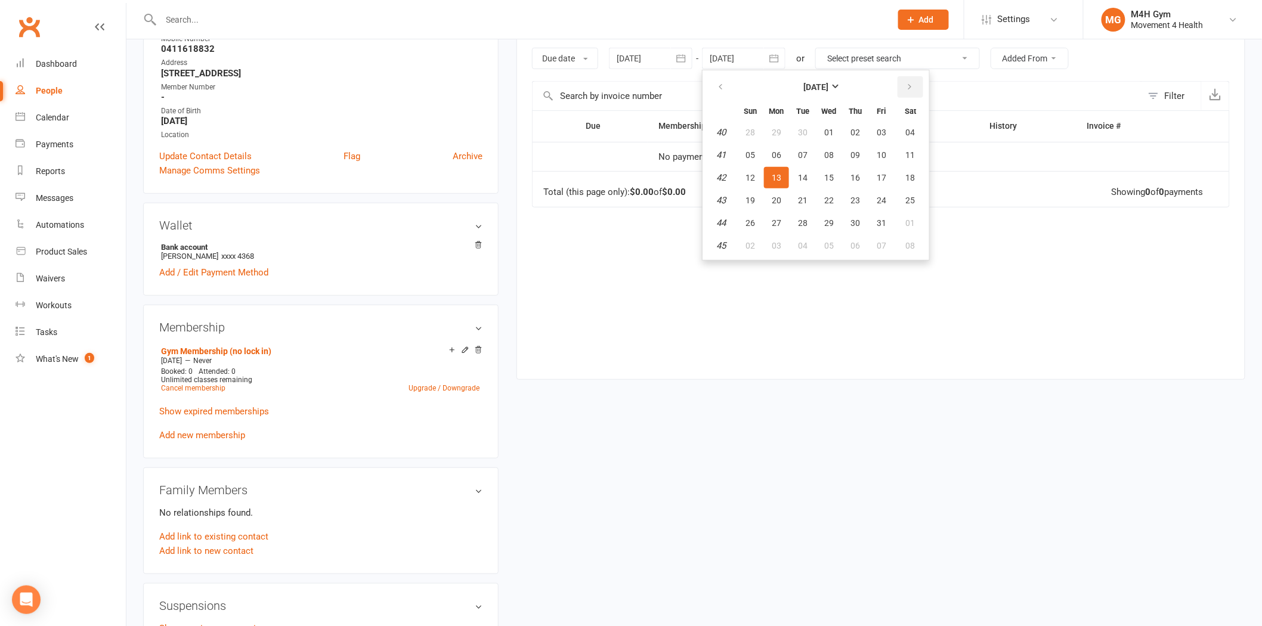
click at [914, 89] on button "button" at bounding box center [911, 86] width 26 height 21
click at [726, 84] on button "button" at bounding box center [722, 86] width 26 height 21
click at [731, 88] on button "button" at bounding box center [722, 86] width 26 height 21
click at [979, 277] on div "Due Contact Membership Amount Status History Invoice # No payments found. Total…" at bounding box center [881, 235] width 698 height 251
click at [236, 413] on link "Show expired memberships" at bounding box center [214, 411] width 110 height 11
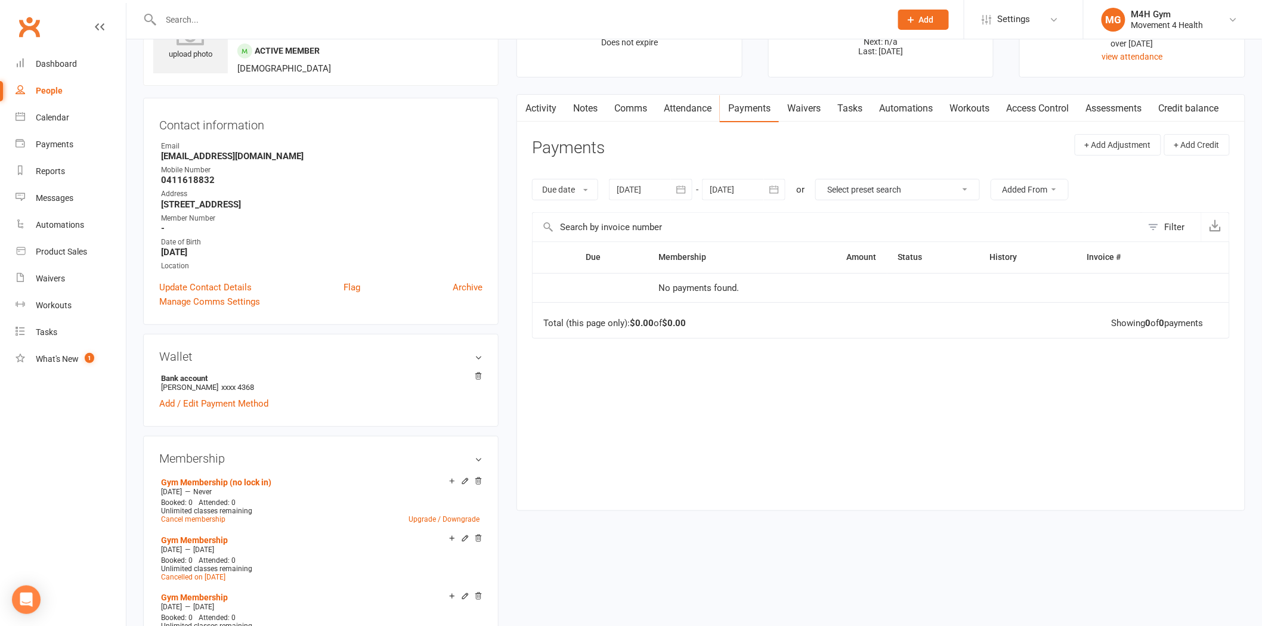
scroll to position [0, 0]
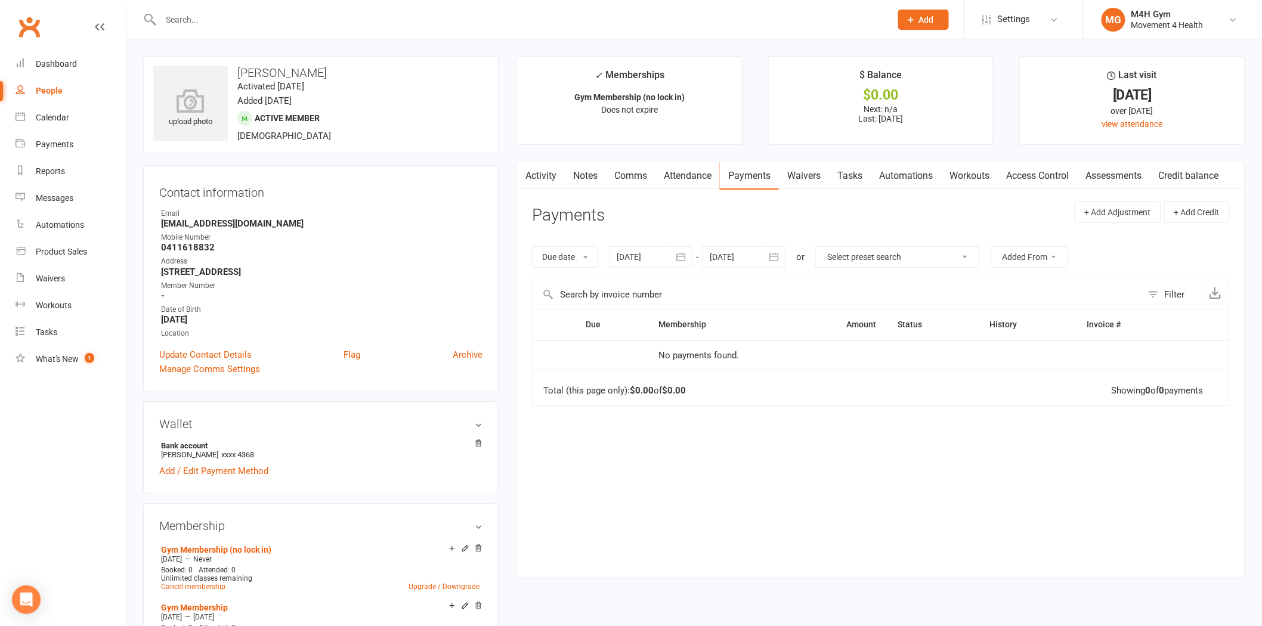
click at [245, 17] on input "text" at bounding box center [519, 19] width 725 height 17
paste input "Trish Mcarthur"
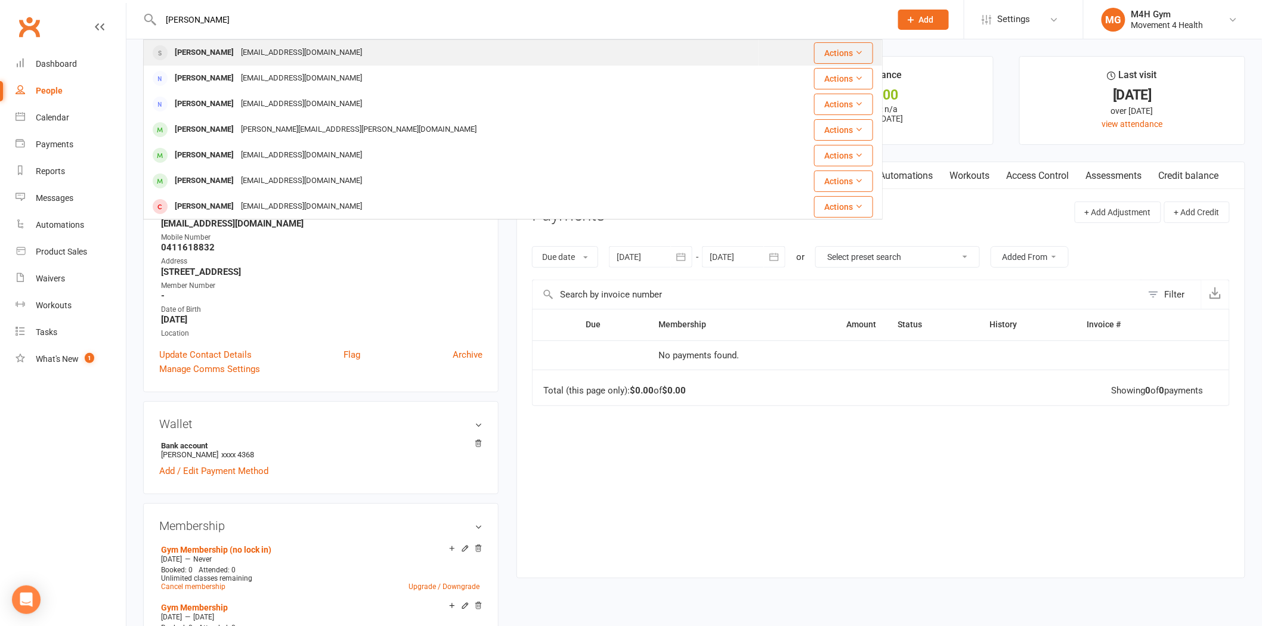
type input "Trish Mcarthur"
click at [237, 60] on div "mcarthur54@bigpond.com" at bounding box center [301, 52] width 128 height 17
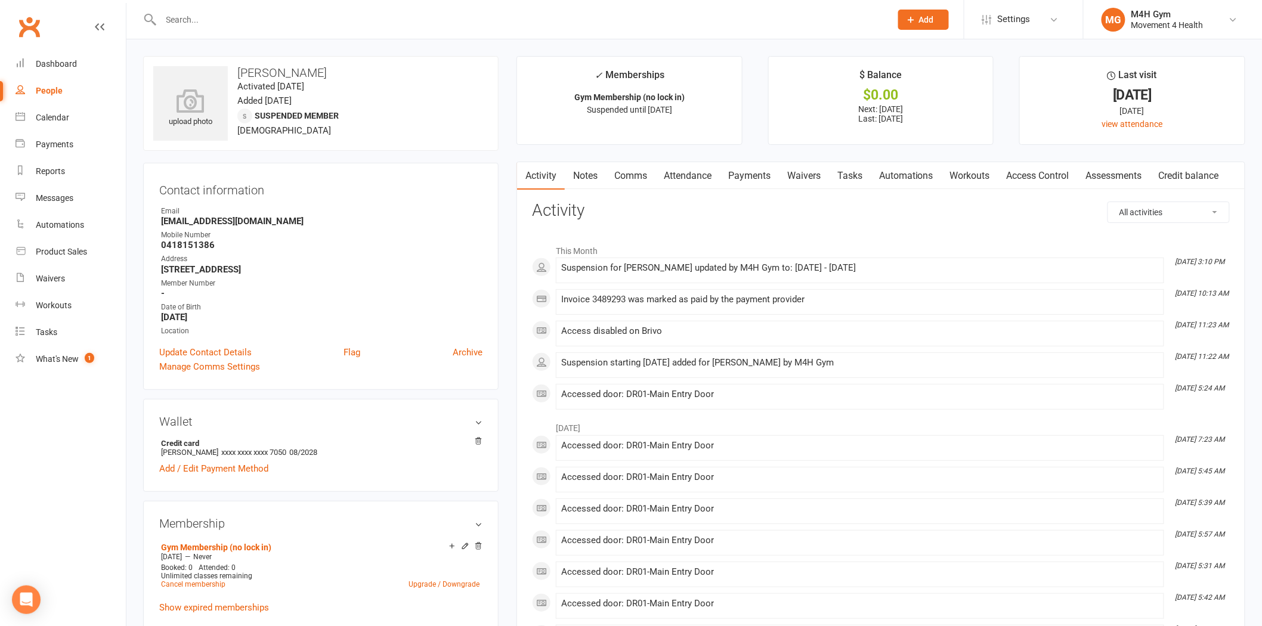
click at [289, 22] on input "text" at bounding box center [519, 19] width 725 height 17
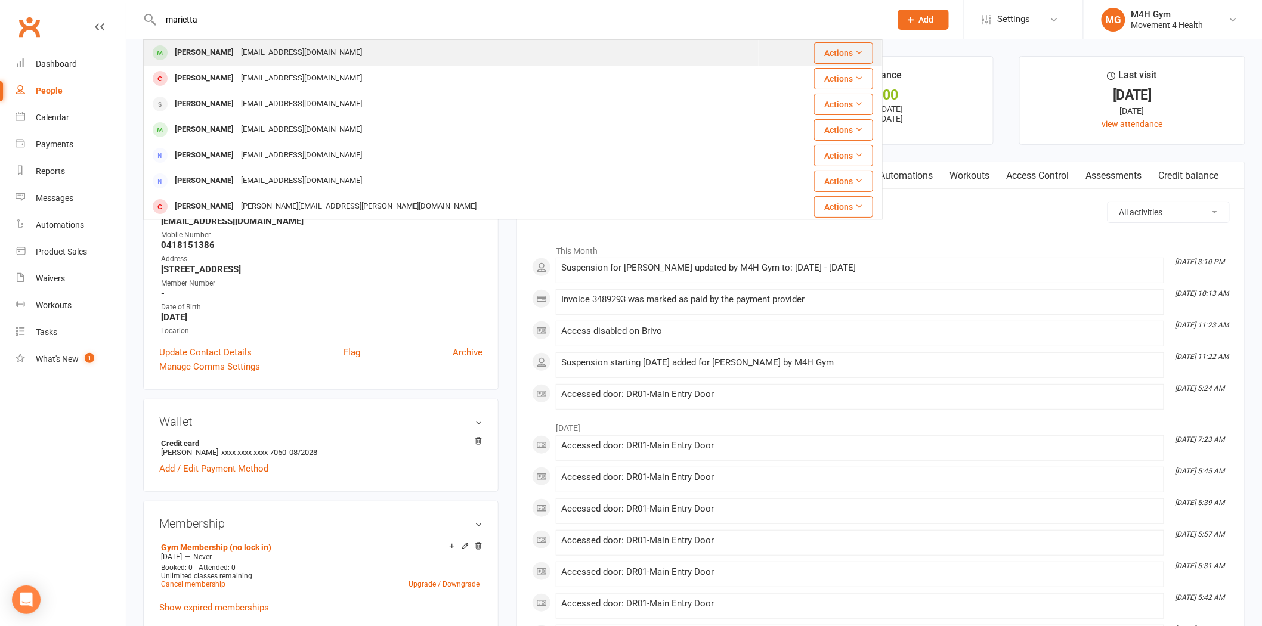
type input "marietta"
click at [285, 54] on div "mariettagk55@gmail.com" at bounding box center [301, 52] width 128 height 17
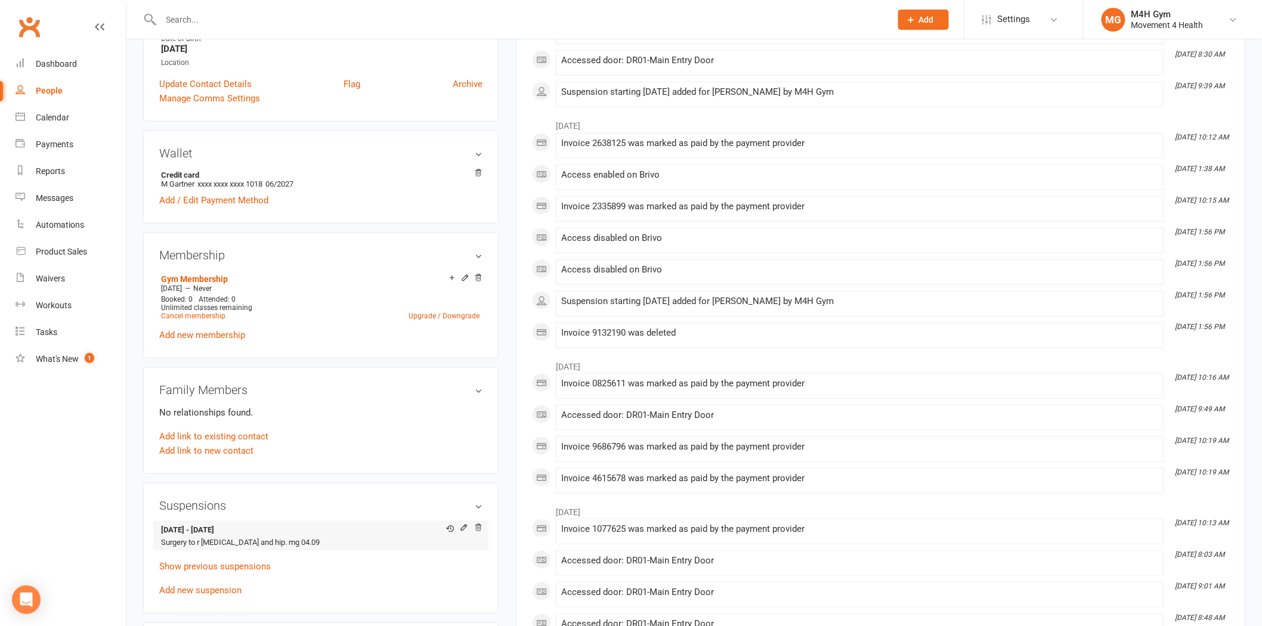
scroll to position [397, 0]
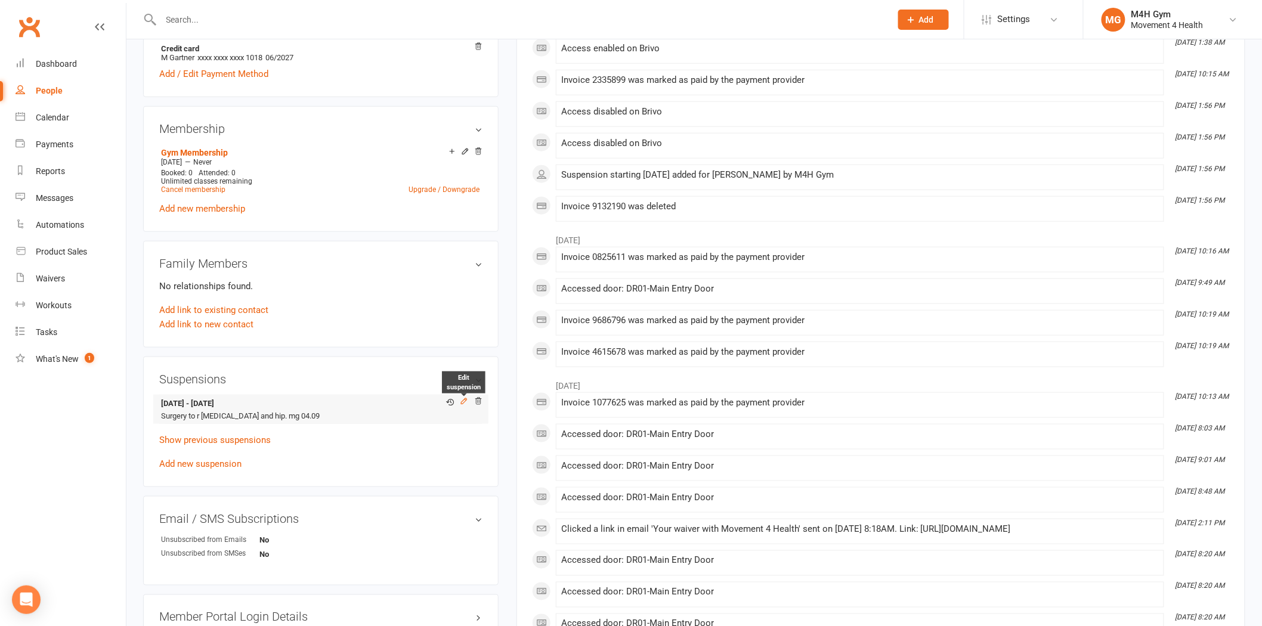
click at [464, 400] on icon at bounding box center [464, 401] width 8 height 8
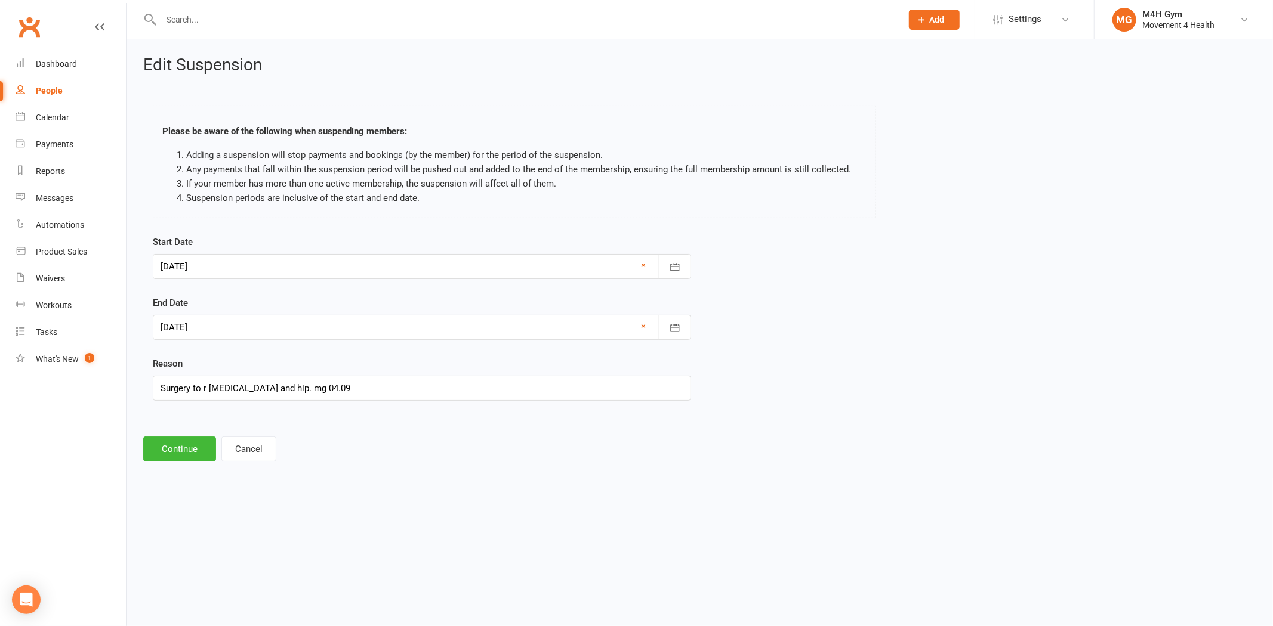
click at [211, 254] on div at bounding box center [422, 266] width 538 height 25
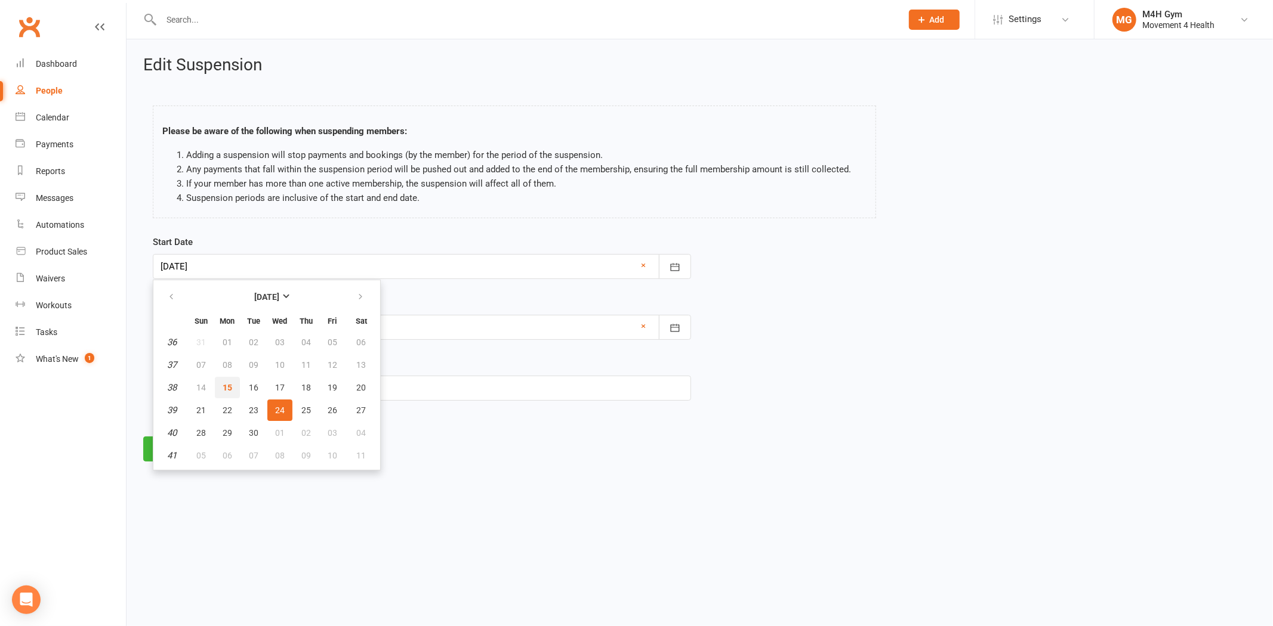
click at [220, 380] on button "15" at bounding box center [227, 387] width 25 height 21
type input "15 Sep 2025"
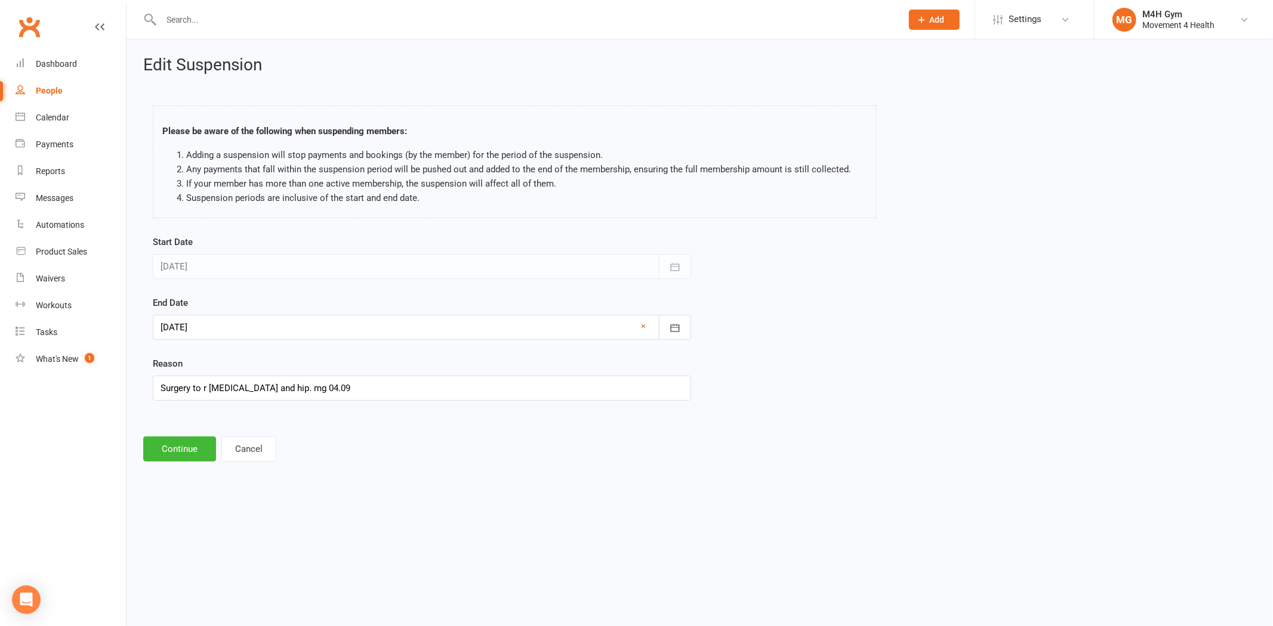
click at [290, 258] on div at bounding box center [422, 266] width 538 height 25
click at [197, 466] on div "Edit Suspension Please be aware of the following when suspending members: Addin…" at bounding box center [699, 258] width 1146 height 439
click at [206, 432] on div "Edit Suspension Please be aware of the following when suspending members: Addin…" at bounding box center [699, 258] width 1146 height 439
click at [187, 446] on button "Continue" at bounding box center [179, 449] width 73 height 25
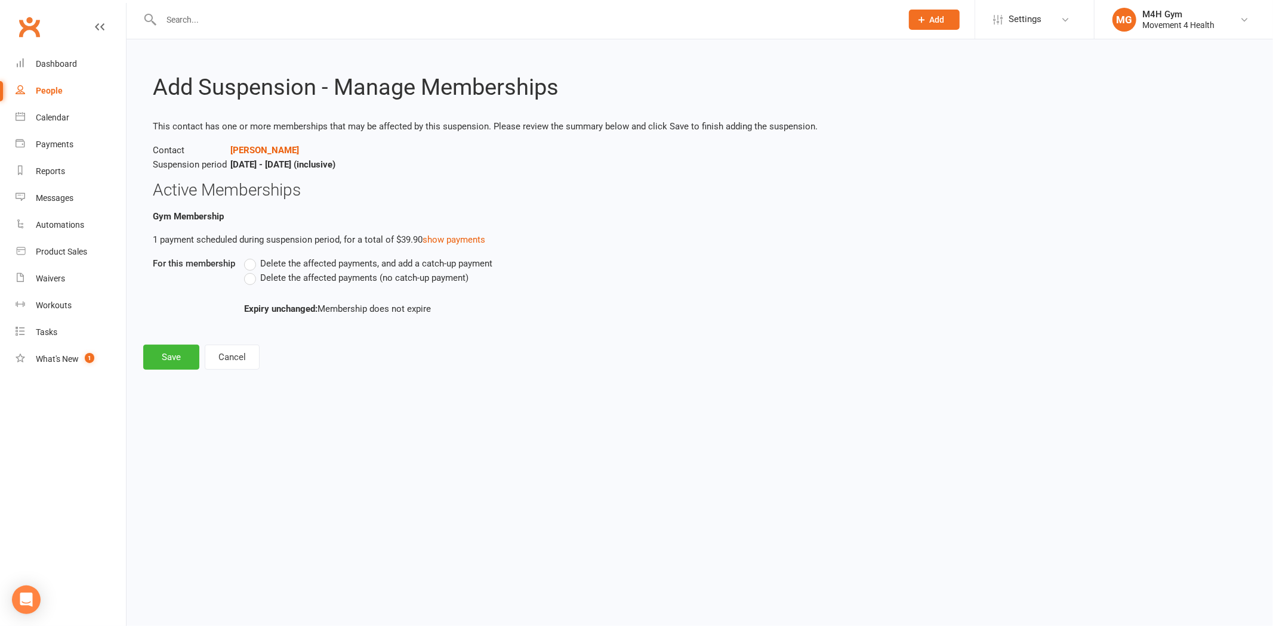
click at [311, 279] on span "Delete the affected payments (no catch-up payment)" at bounding box center [364, 277] width 208 height 13
click at [252, 271] on input "Delete the affected payments (no catch-up payment)" at bounding box center [248, 271] width 8 height 0
click at [164, 362] on button "Save" at bounding box center [171, 357] width 56 height 25
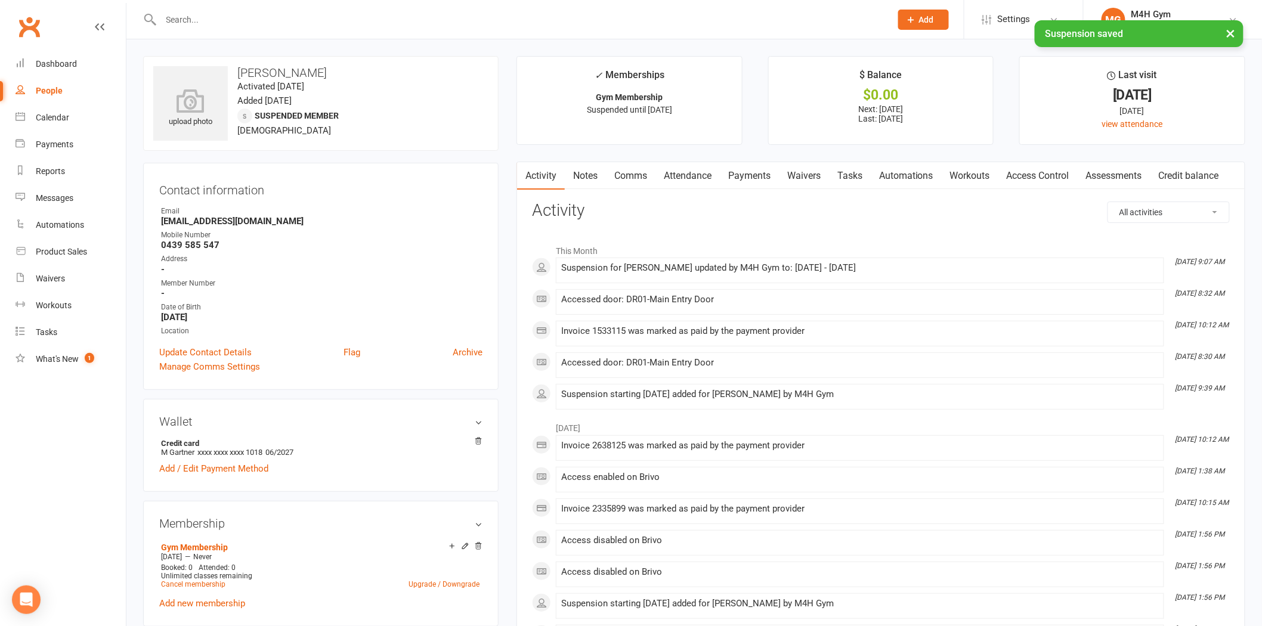
click at [588, 181] on link "Notes" at bounding box center [585, 175] width 41 height 27
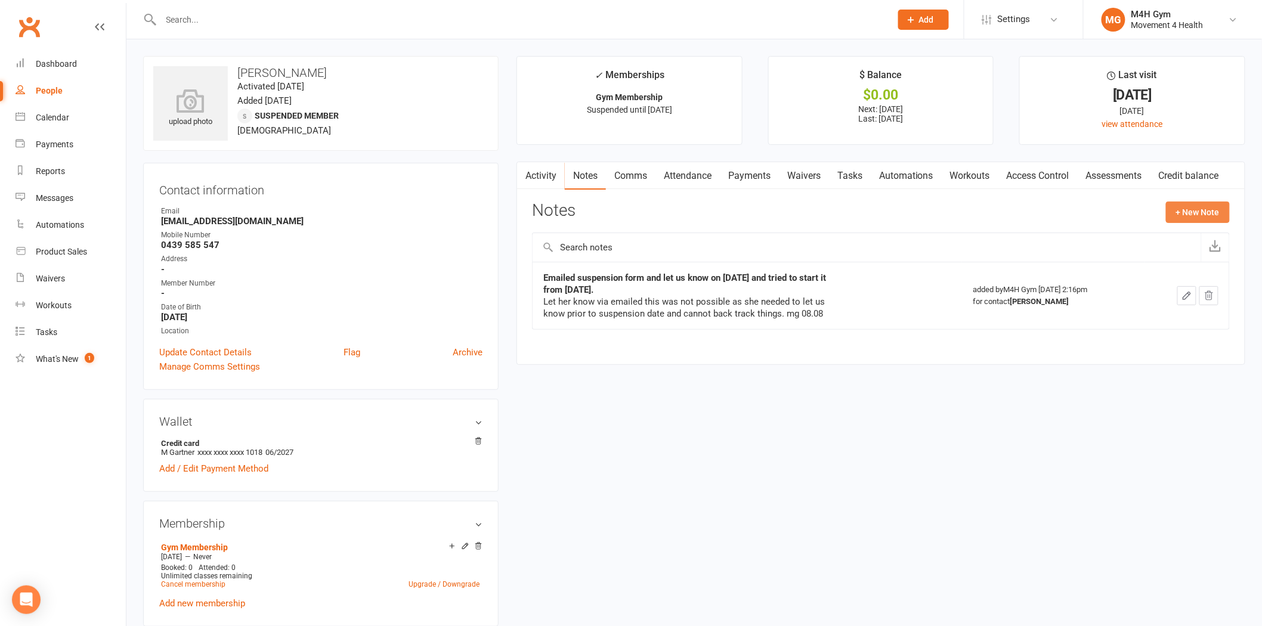
click at [1196, 218] on button "+ New Note" at bounding box center [1198, 212] width 64 height 21
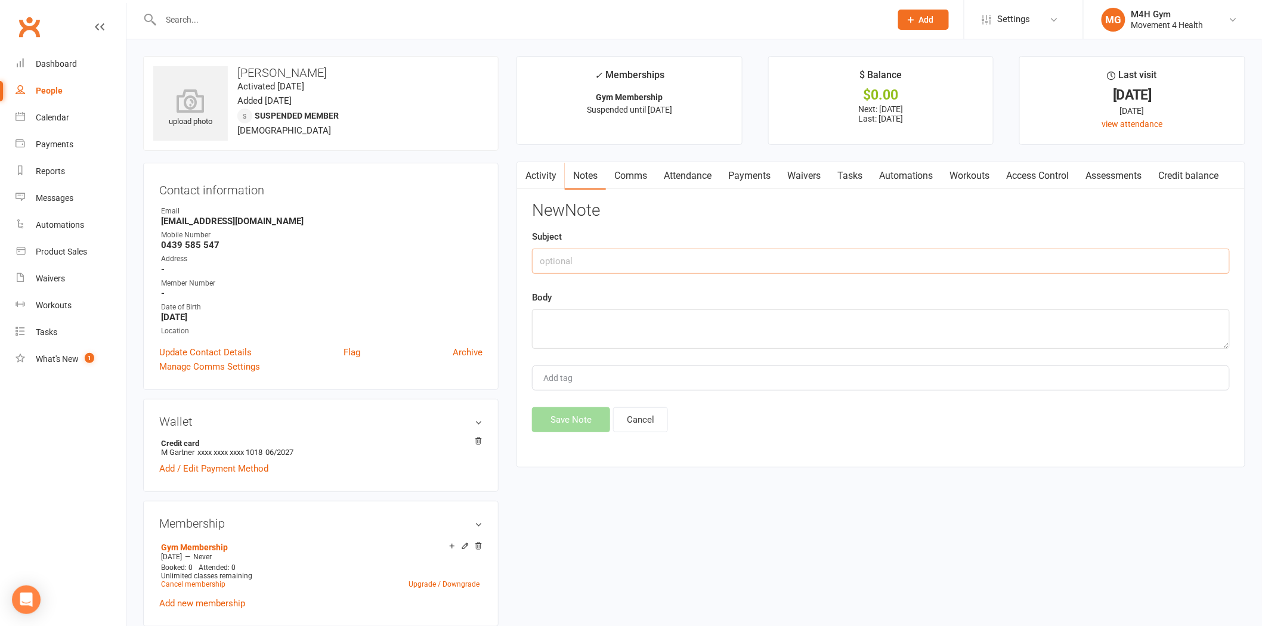
click at [686, 265] on input "text" at bounding box center [881, 261] width 698 height 25
type input "Extended sept/ oct suspension. mg 15.09"
click at [598, 327] on textarea at bounding box center [881, 329] width 698 height 39
paste textarea "0092805"
type textarea "0"
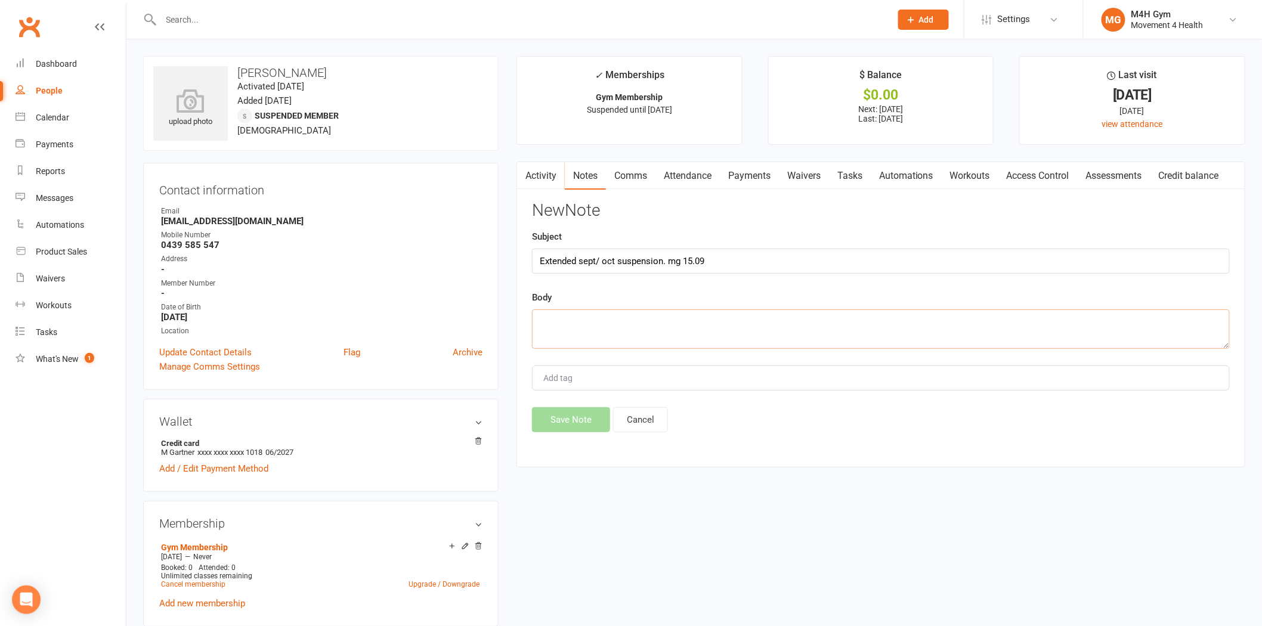
click at [597, 341] on textarea at bounding box center [881, 329] width 698 height 39
paste textarea "Hello there, As I have explained before I will be having surgery to my right cl…"
type textarea "Hello there, As I have explained before I will be having surgery to my right cl…"
click at [575, 413] on button "Save Note" at bounding box center [571, 419] width 78 height 25
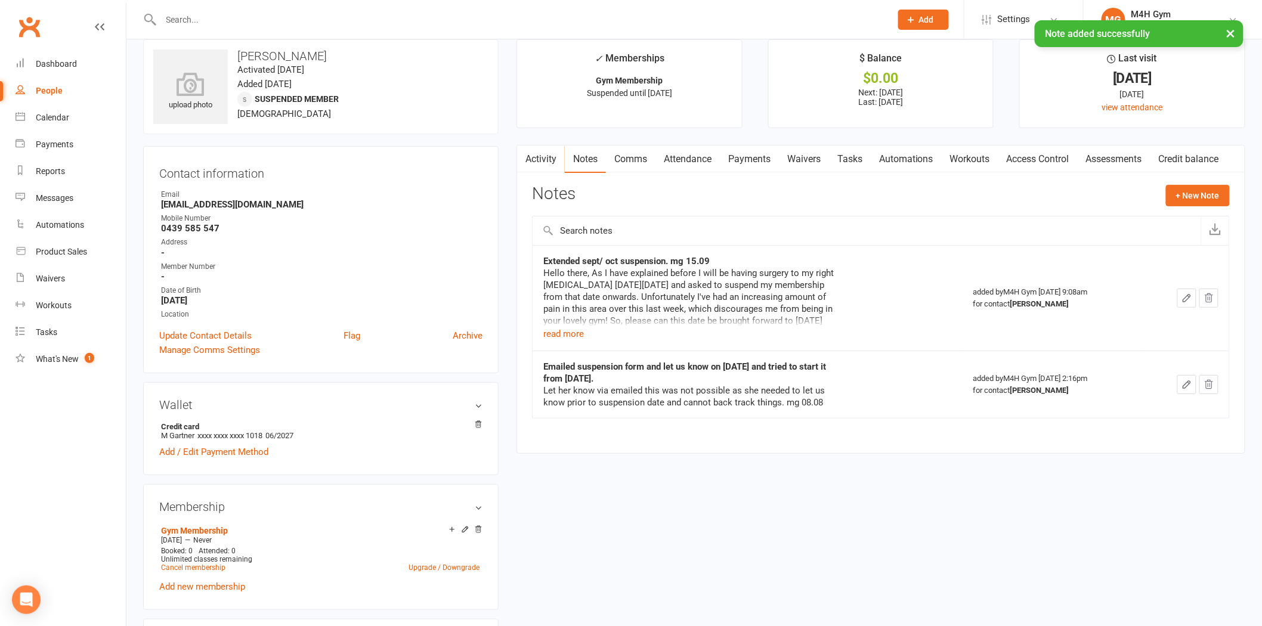
scroll to position [0, 0]
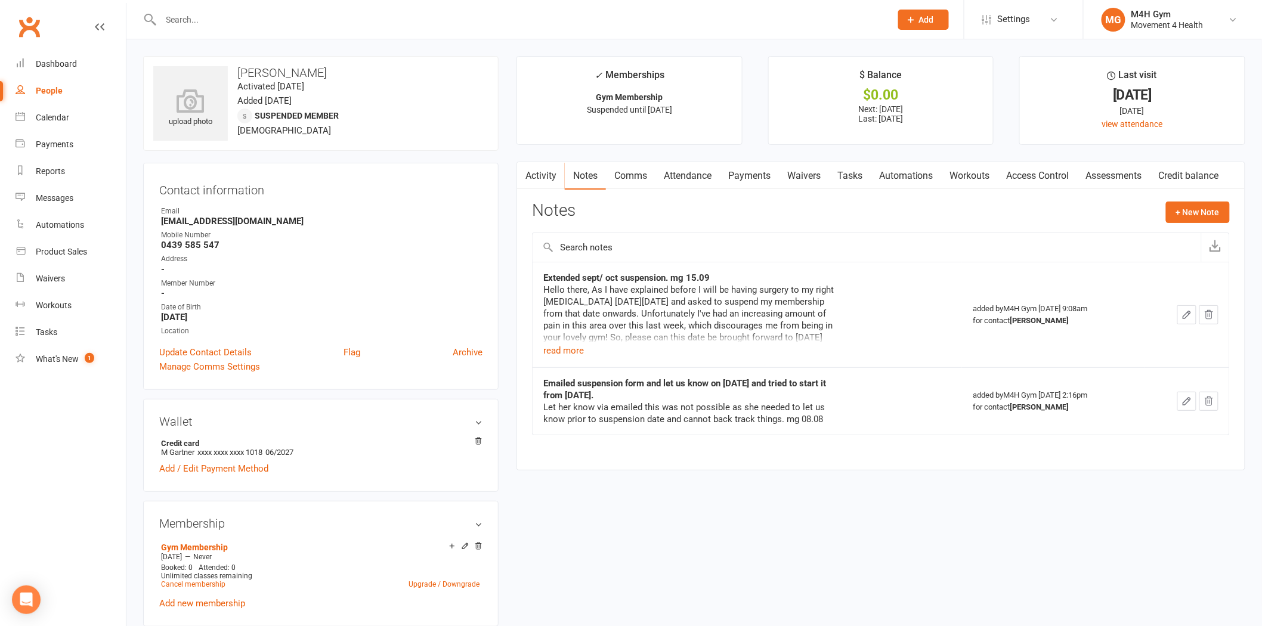
click at [289, 20] on input "text" at bounding box center [519, 19] width 725 height 17
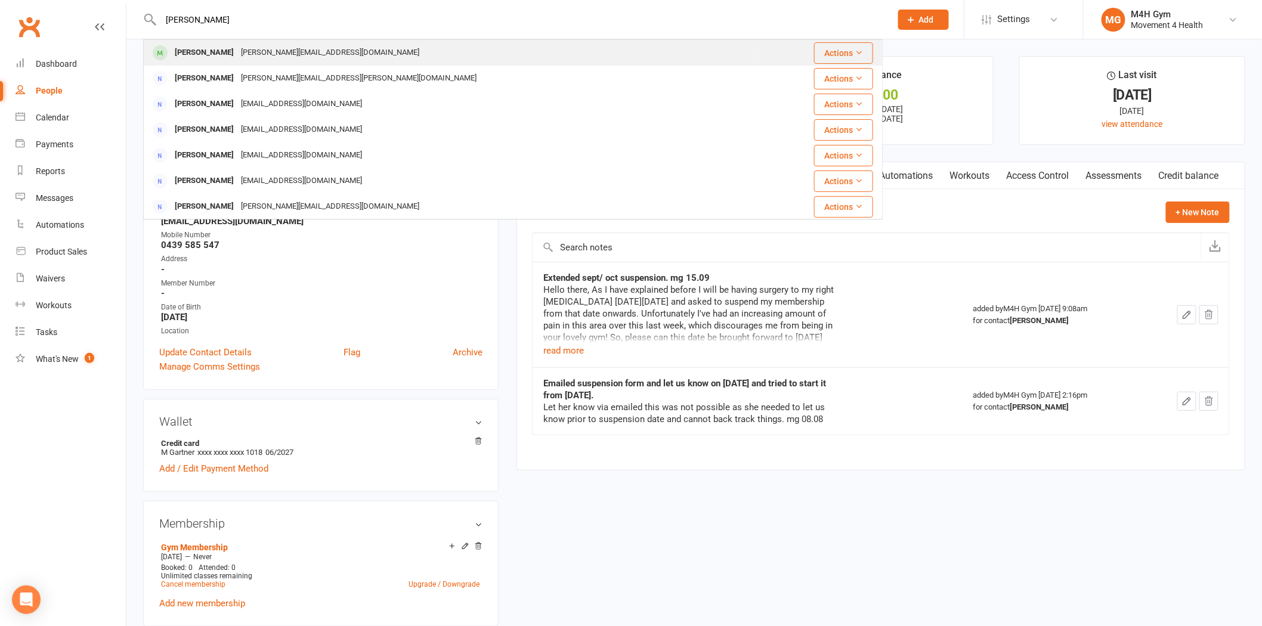
type input "emily van der"
click at [266, 44] on div "emily.penglis@gmail.com" at bounding box center [330, 52] width 186 height 17
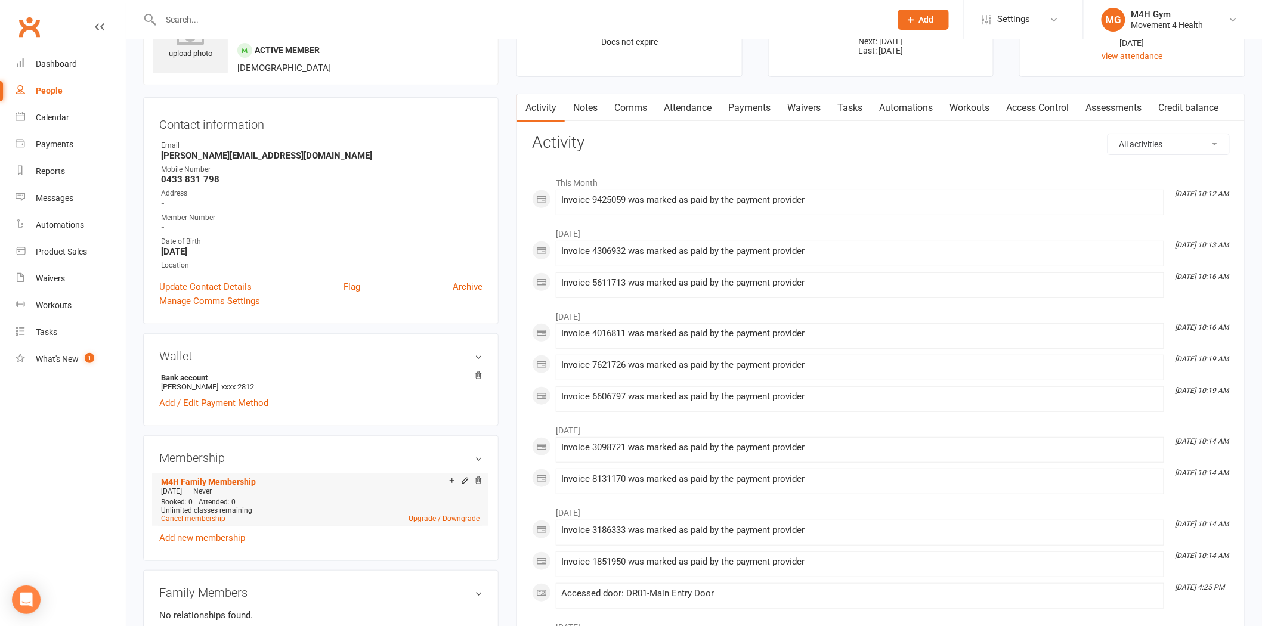
scroll to position [265, 0]
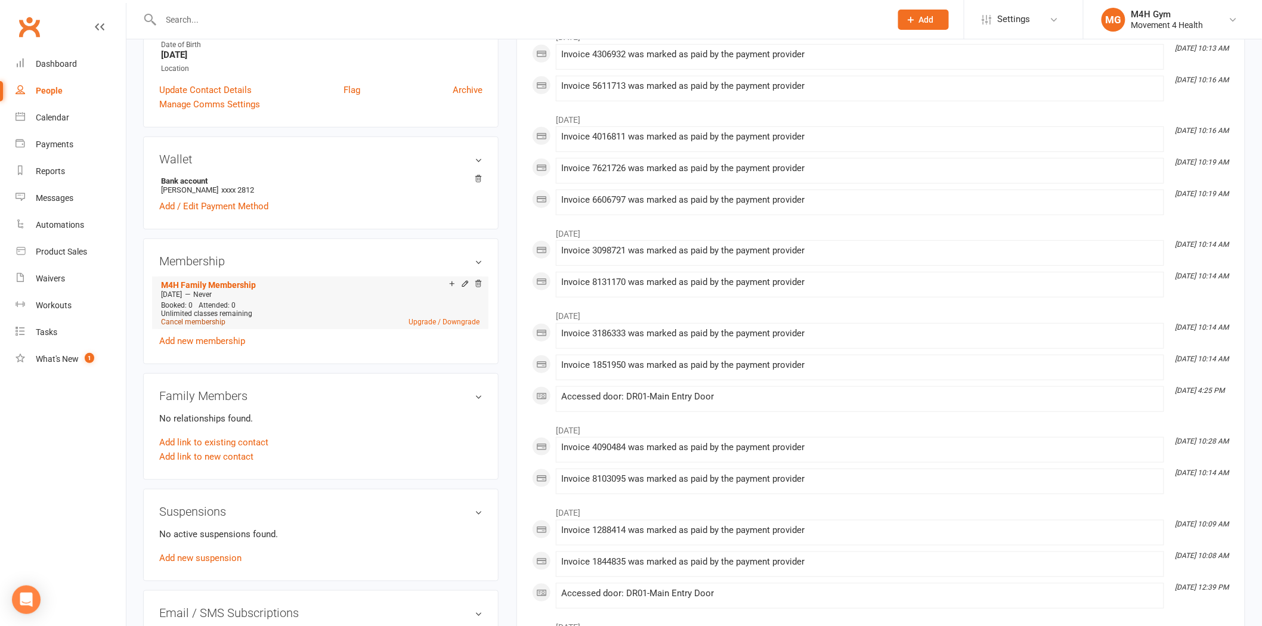
click at [215, 319] on link "Cancel membership" at bounding box center [193, 322] width 64 height 8
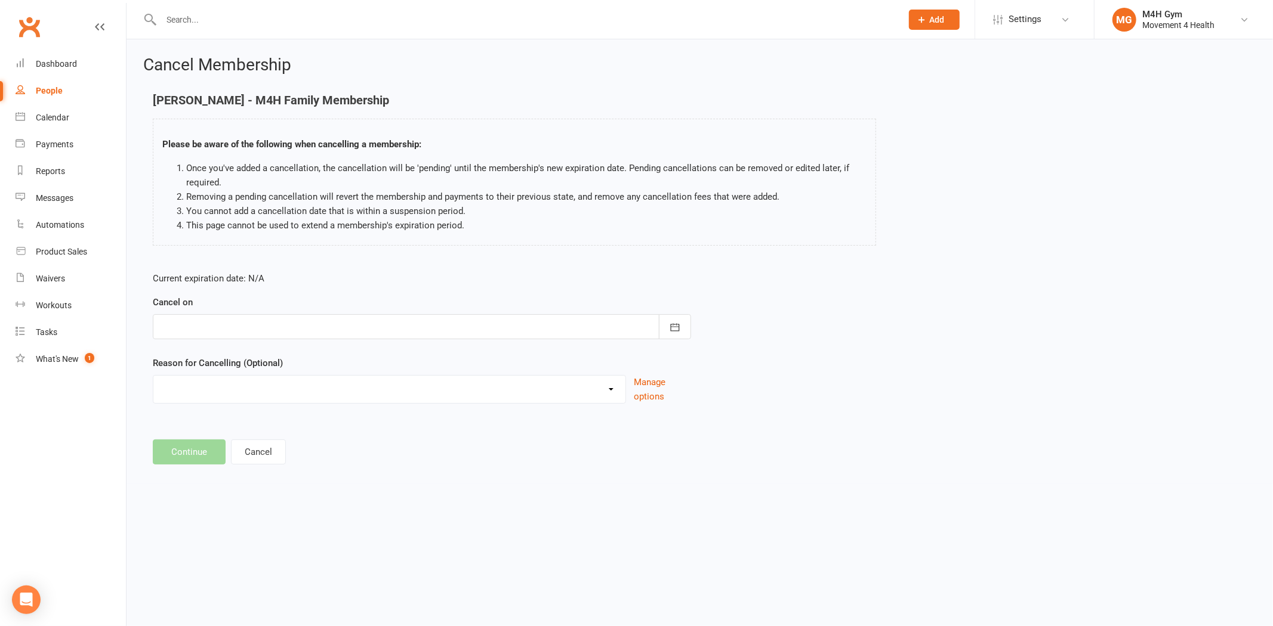
click at [278, 322] on div at bounding box center [422, 326] width 538 height 25
click at [217, 441] on button "15" at bounding box center [227, 447] width 25 height 21
type input "15 Sep 2025"
click at [268, 398] on select "Holiday Injury Other reason" at bounding box center [389, 388] width 472 height 24
select select "2"
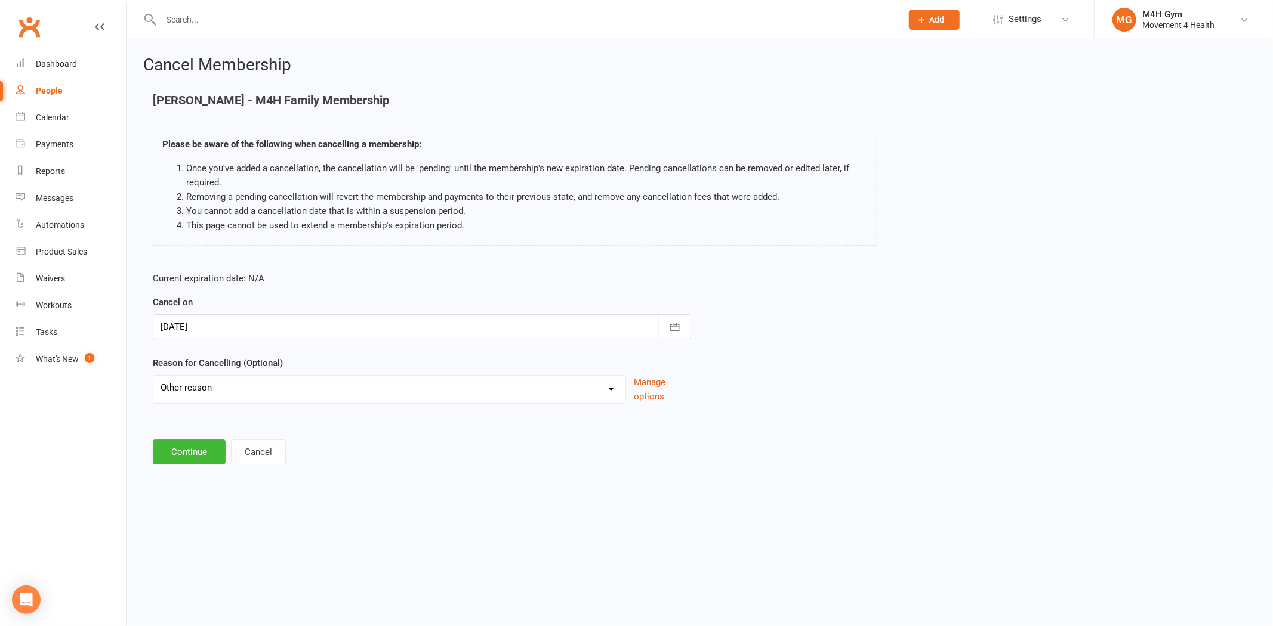
click at [153, 376] on select "Holiday Injury Other reason" at bounding box center [389, 388] width 472 height 24
click at [260, 440] on input at bounding box center [422, 452] width 538 height 25
paste input "Name: sam adams Phone: 0 4345 28038 Email Address: sam.adams@clubpilates.com.au…"
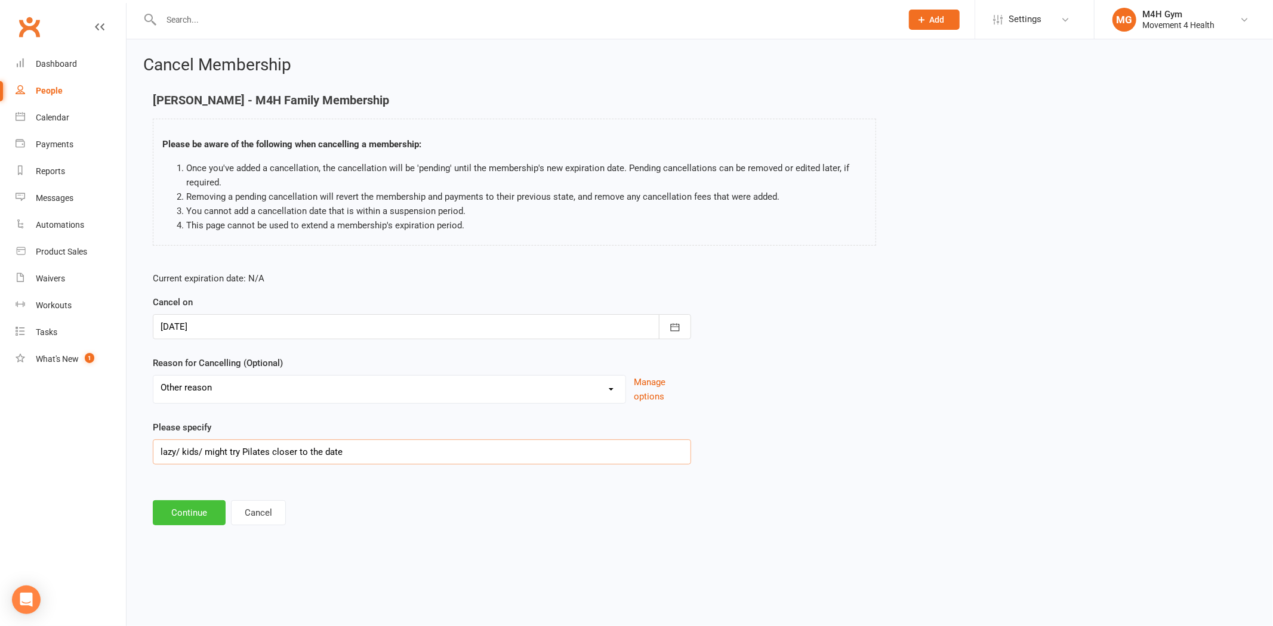
type input "lazy/ kids/ might try Pilates closer to the date"
click at [193, 505] on button "Continue" at bounding box center [189, 513] width 73 height 25
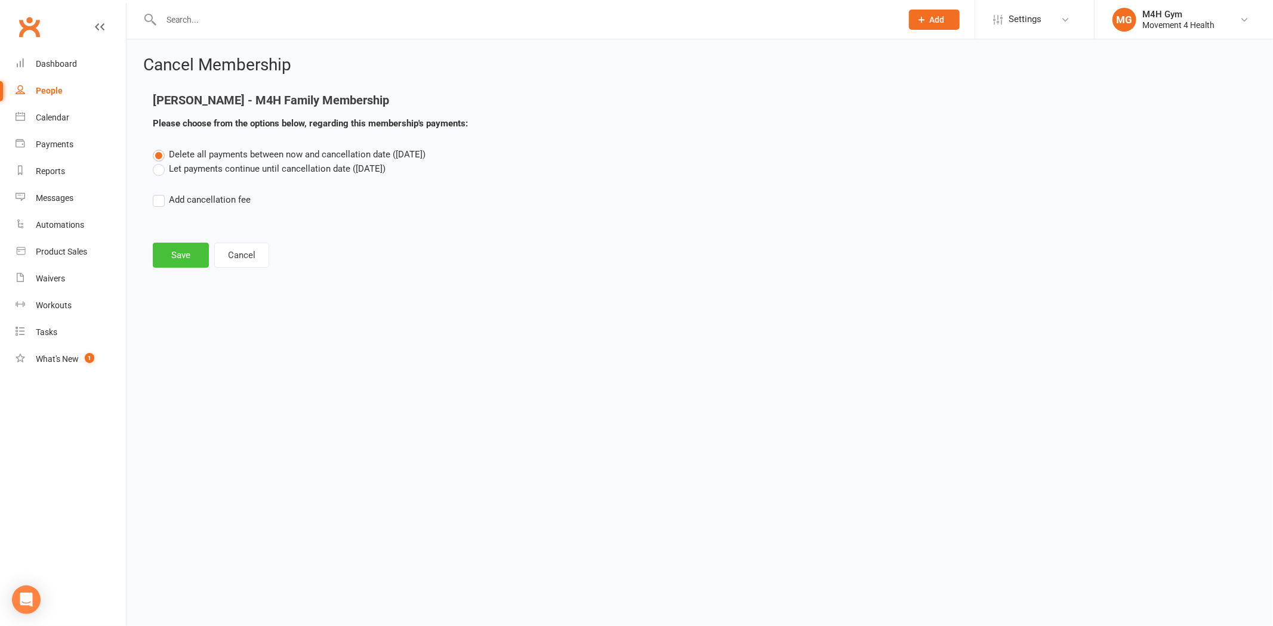
click at [179, 259] on button "Save" at bounding box center [181, 255] width 56 height 25
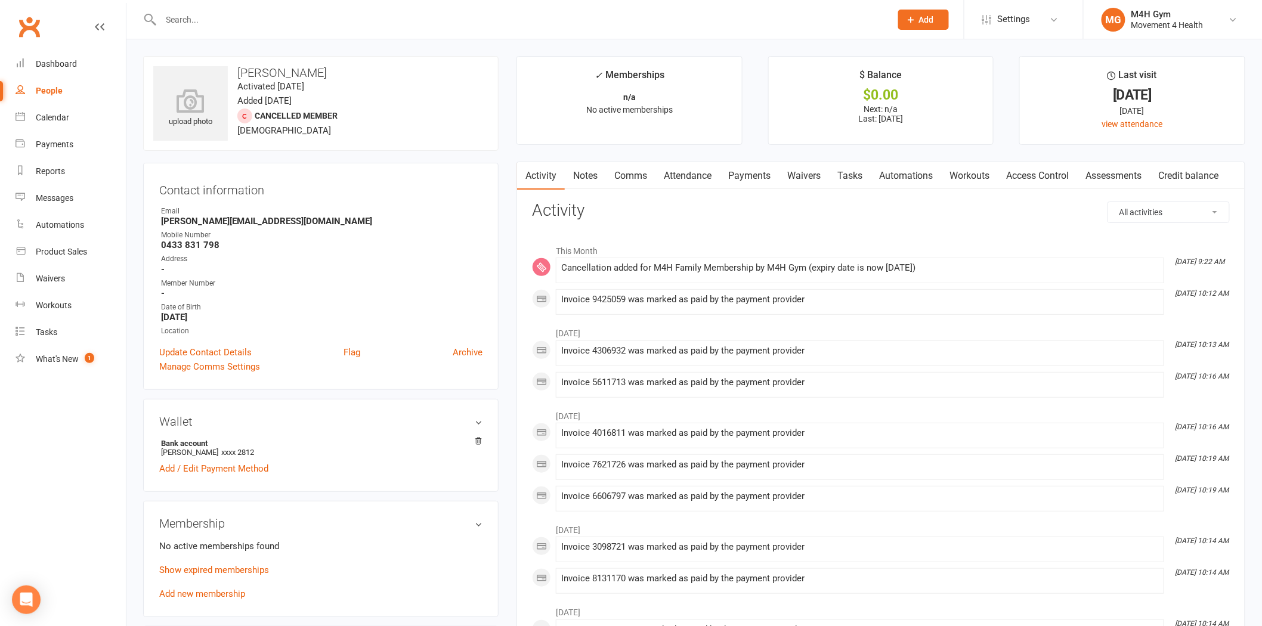
click at [26, 27] on link "Clubworx" at bounding box center [29, 27] width 30 height 30
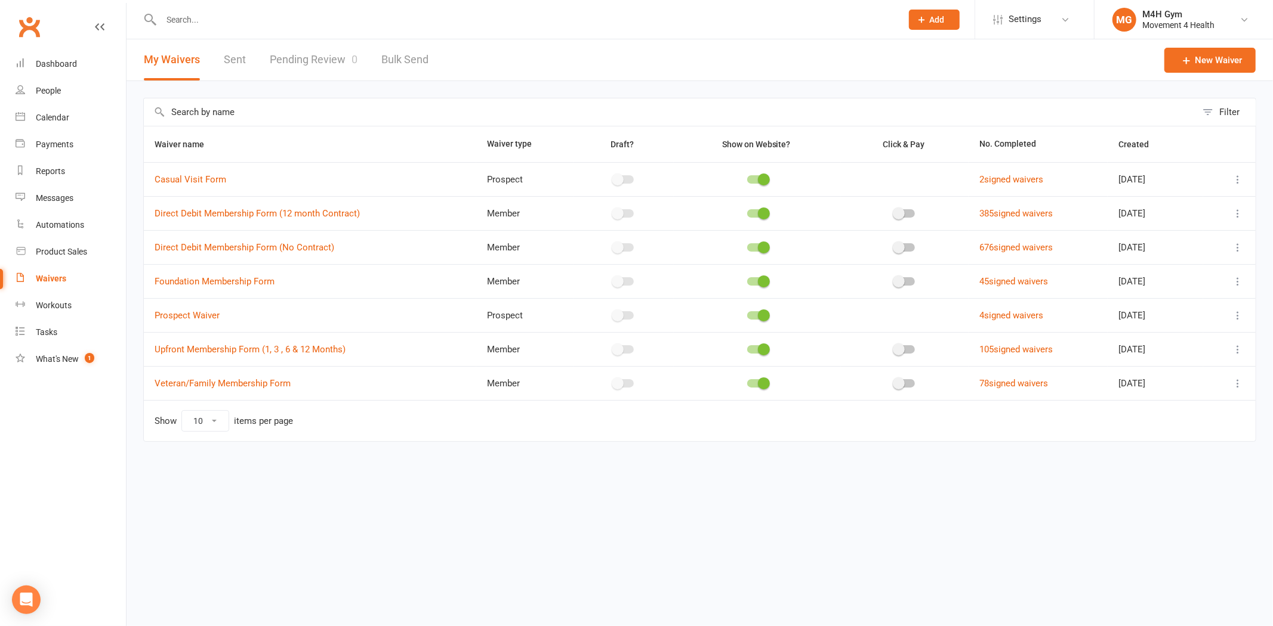
click at [1237, 251] on icon at bounding box center [1237, 248] width 12 height 12
click at [1167, 326] on link "Copy external link to clipboard" at bounding box center [1174, 319] width 140 height 24
click at [1239, 246] on icon at bounding box center [1237, 248] width 12 height 12
click at [1182, 314] on link "Copy external link to clipboard" at bounding box center [1174, 319] width 140 height 24
click at [273, 22] on input "text" at bounding box center [525, 19] width 736 height 17
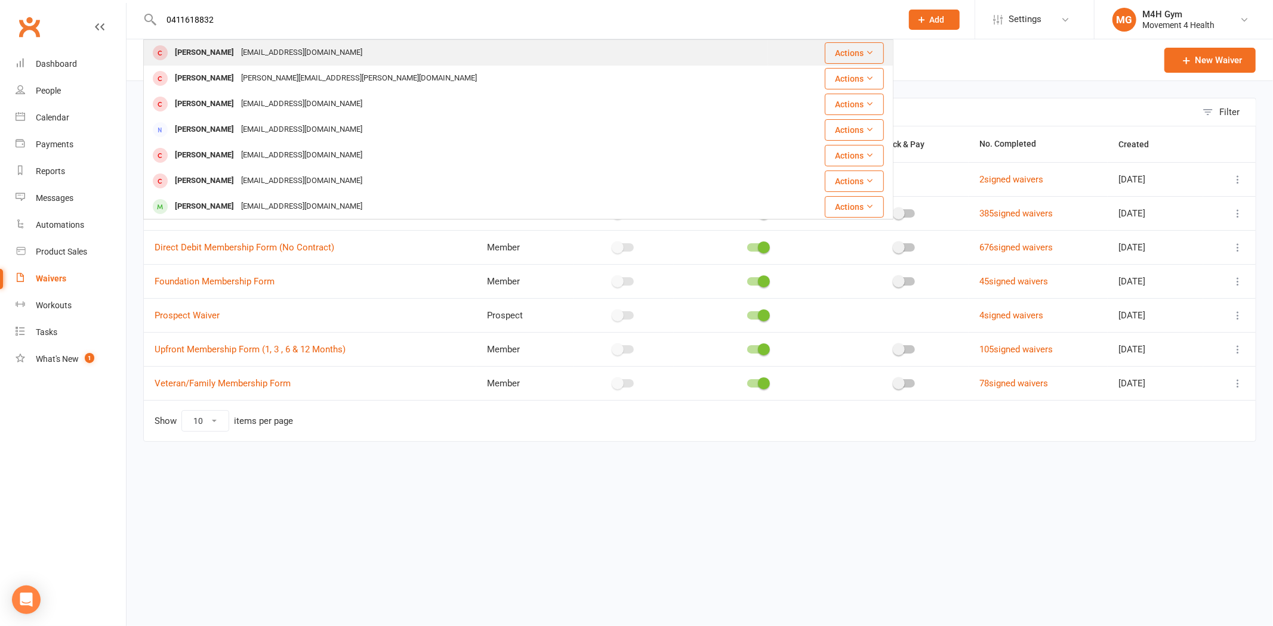
type input "0411618832"
click at [274, 50] on div "[EMAIL_ADDRESS][DOMAIN_NAME]" at bounding box center [301, 52] width 128 height 17
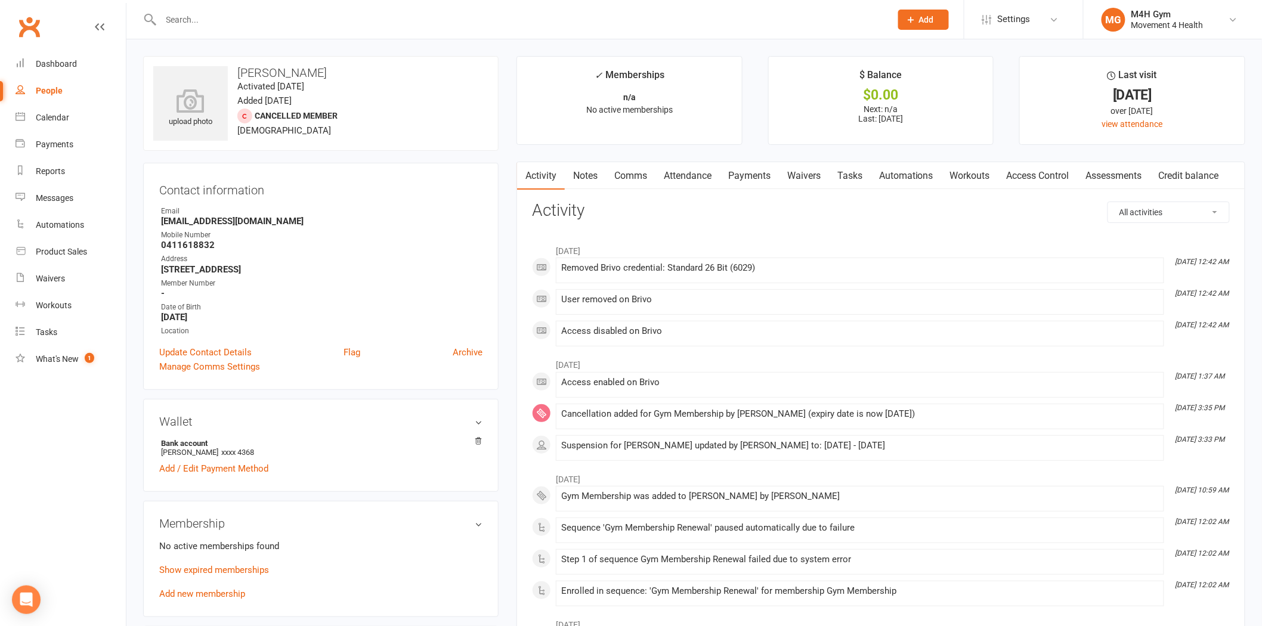
click at [738, 170] on link "Payments" at bounding box center [749, 175] width 59 height 27
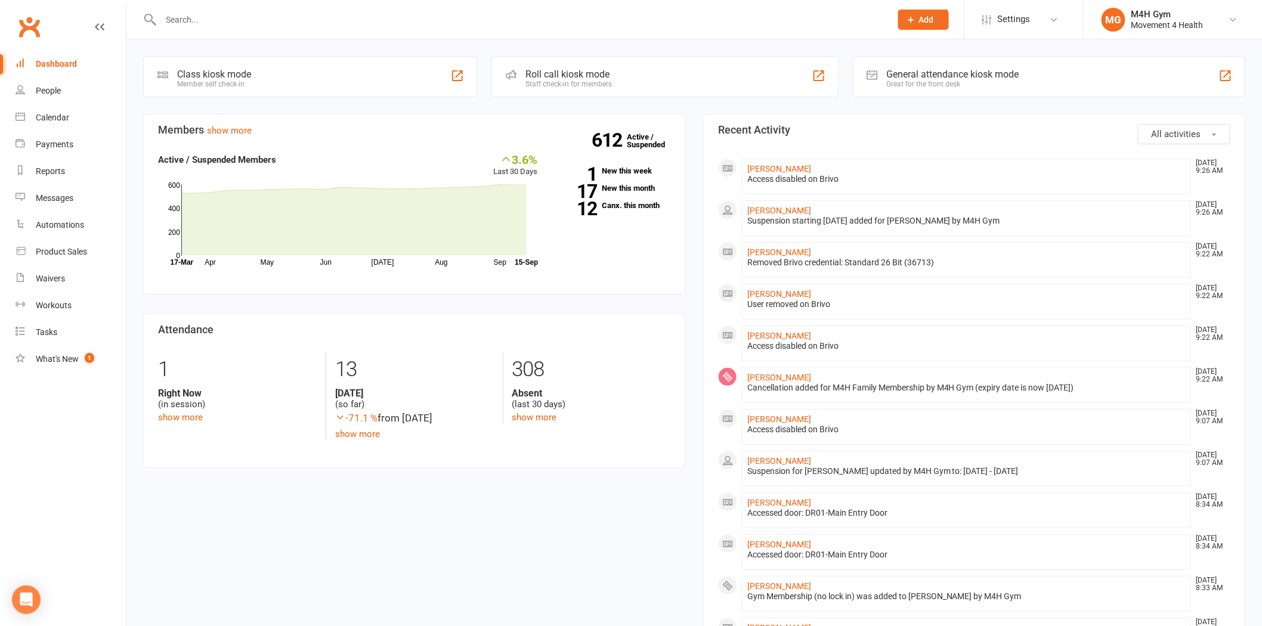
click at [315, 23] on input "text" at bounding box center [519, 19] width 725 height 17
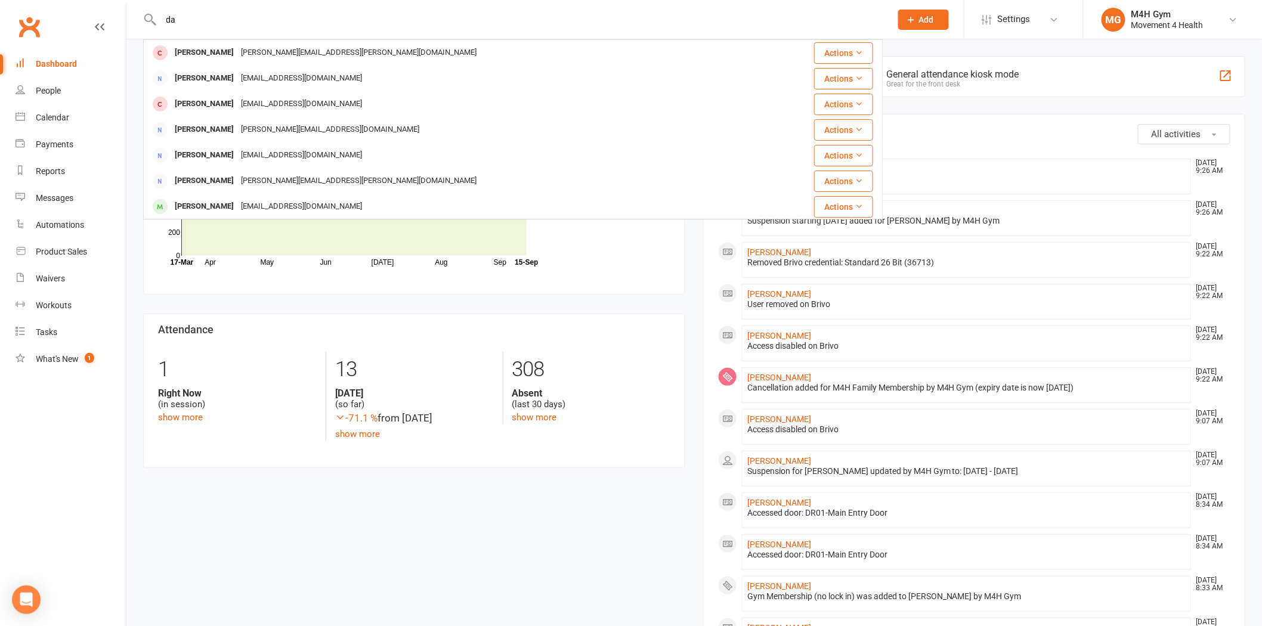
type input "d"
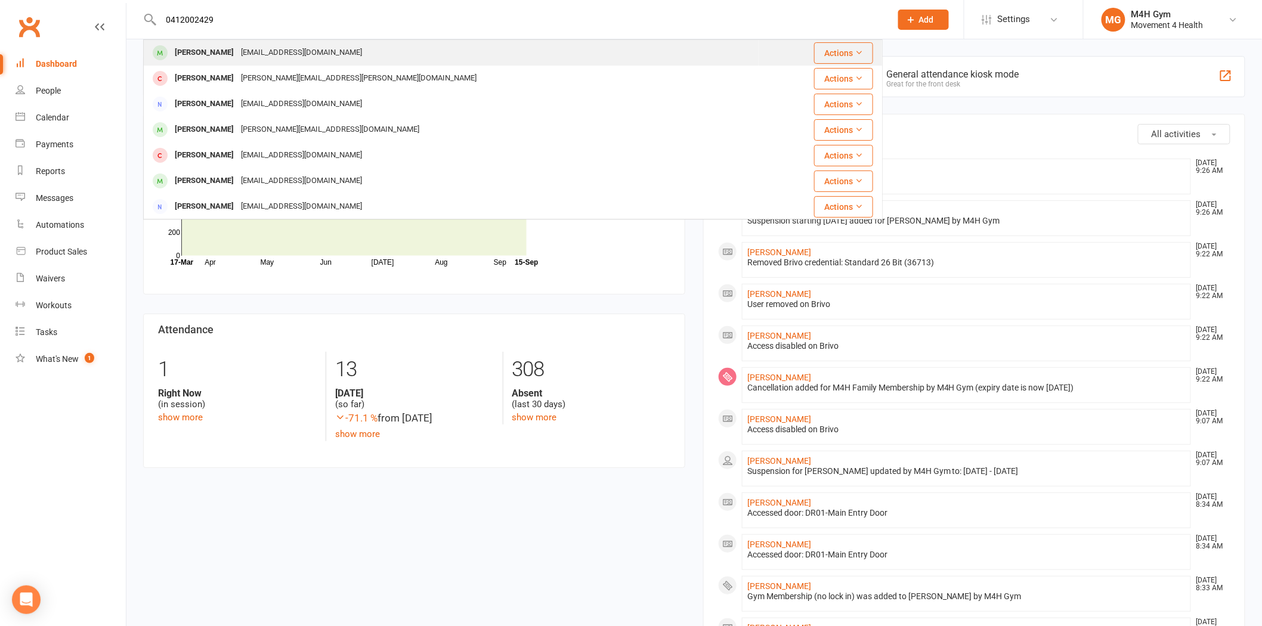
type input "0412002429"
click at [323, 51] on div "Davidbirtwhistle@tpg.com.au" at bounding box center [301, 52] width 128 height 17
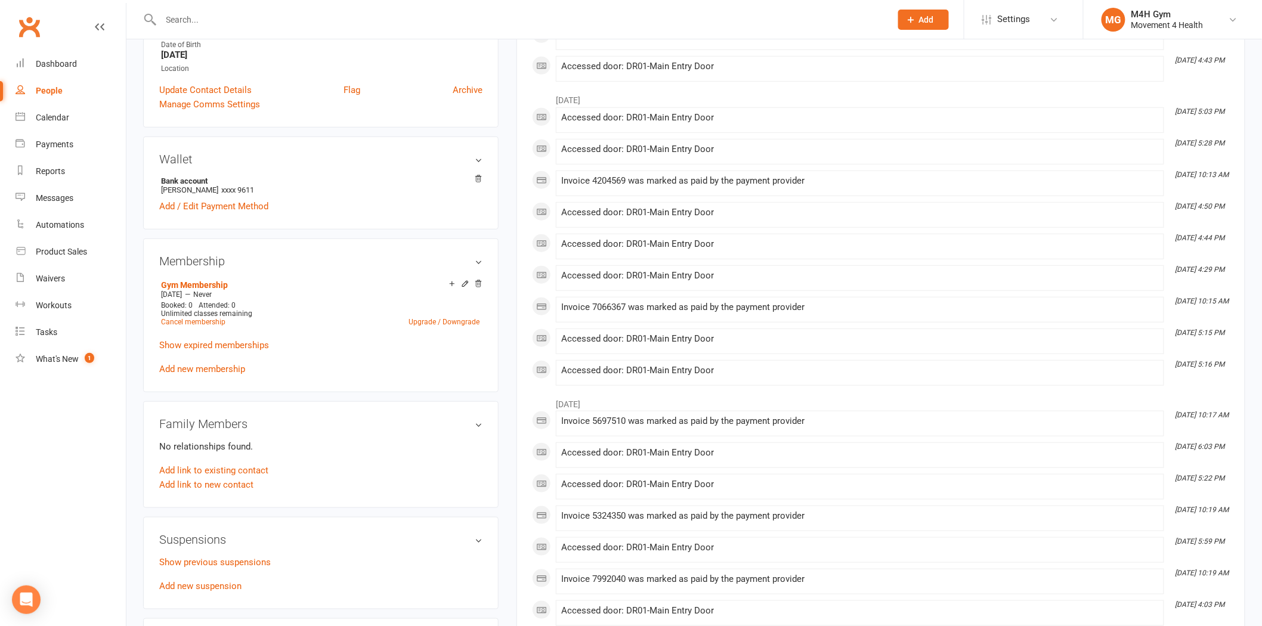
scroll to position [397, 0]
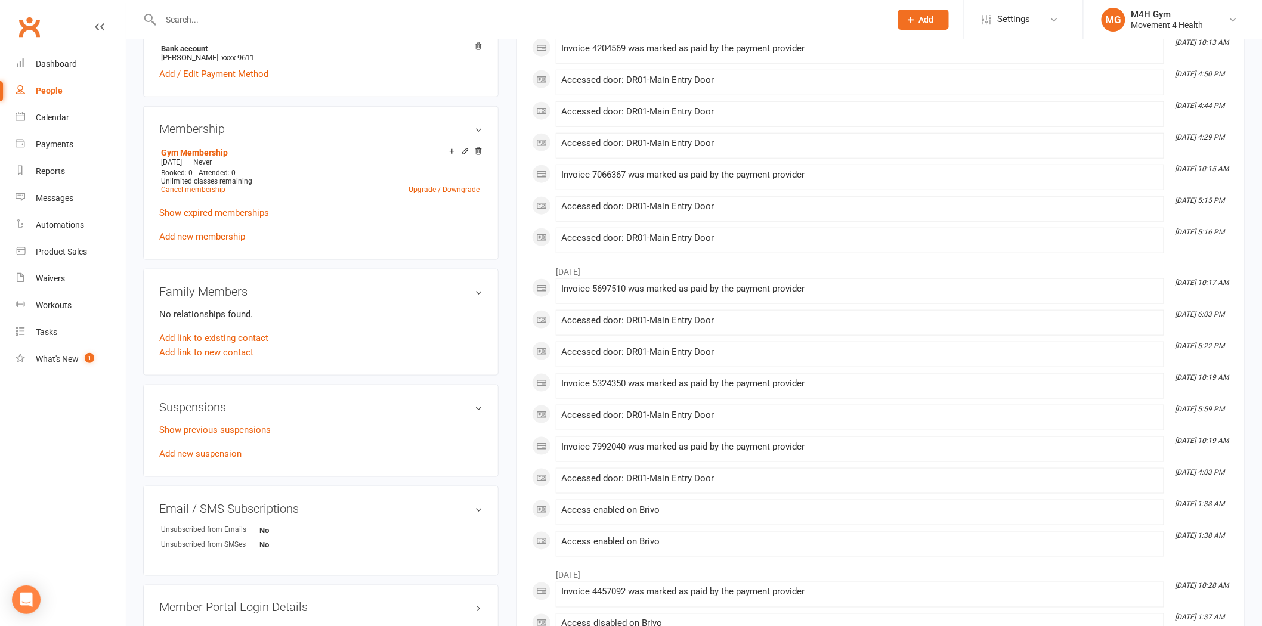
click at [341, 20] on input "text" at bounding box center [519, 19] width 725 height 17
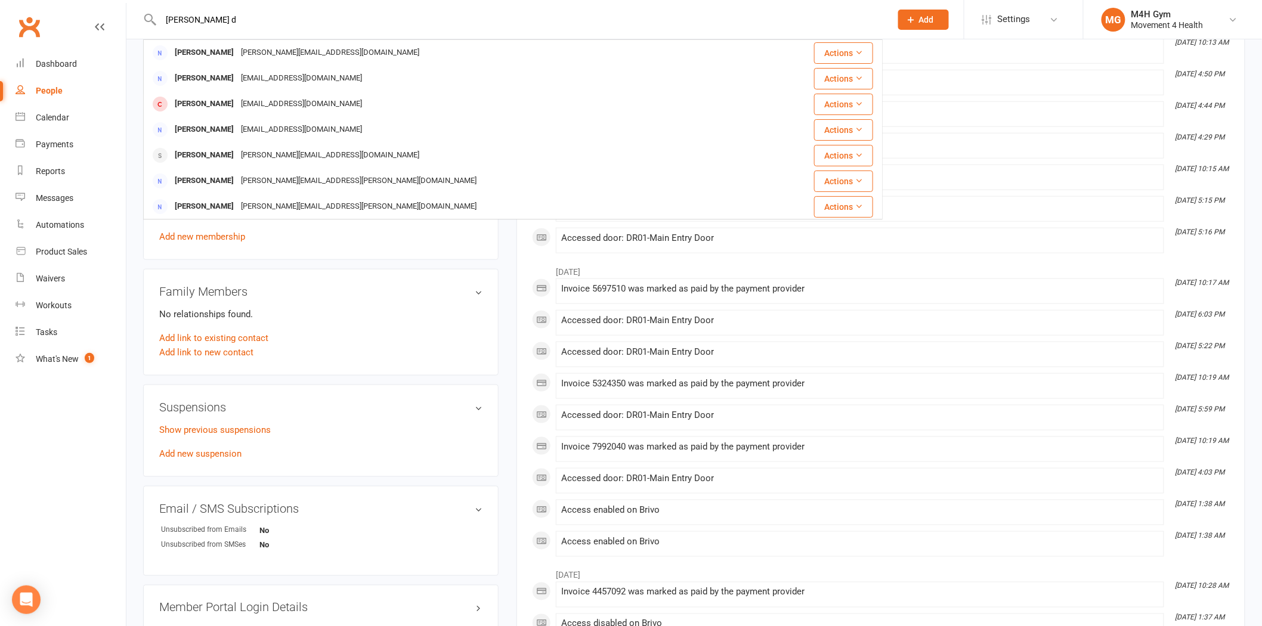
type input "ellen d"
